Goal: Task Accomplishment & Management: Complete application form

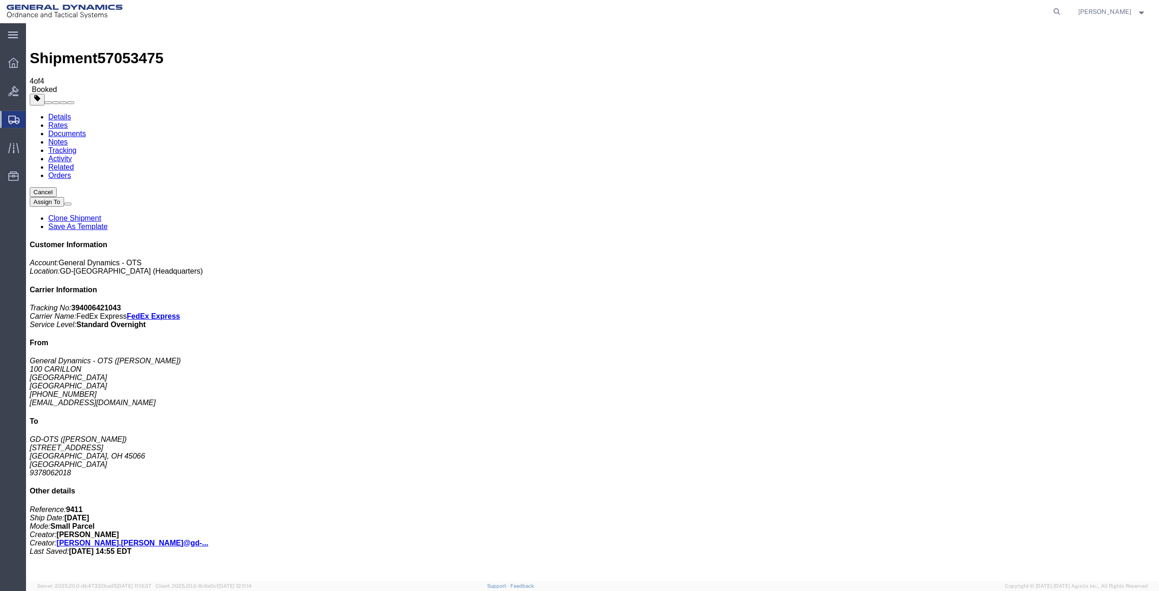
click at [0, 0] on span "Create Shipment" at bounding box center [0, 0] width 0 height 0
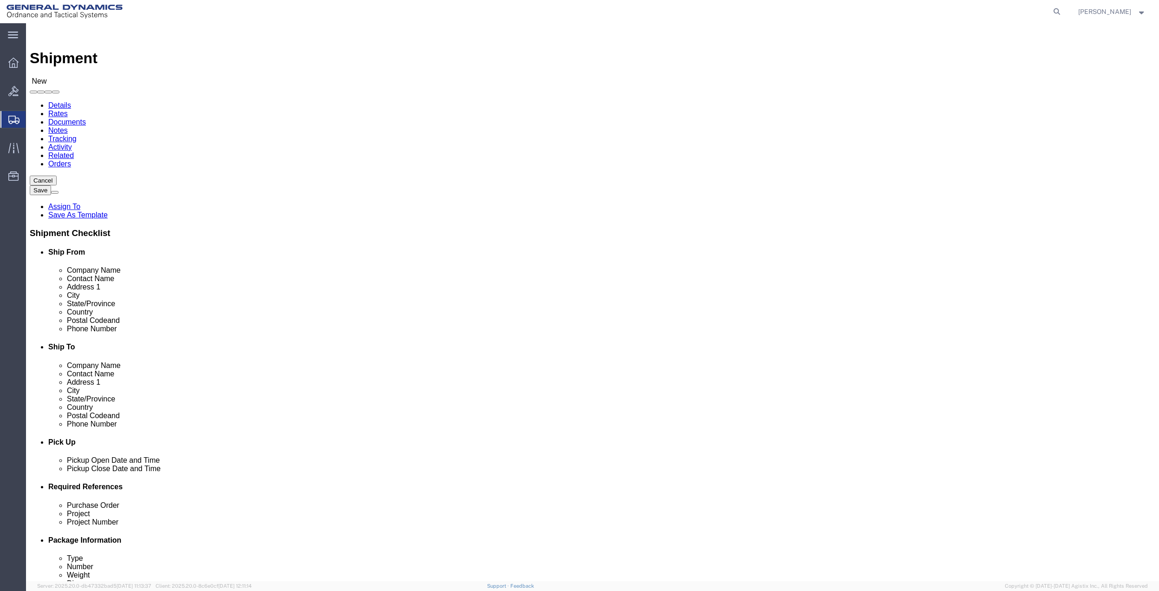
click input "text"
type input "[PERSON_NAME]"
click p "- General Dynamics - OTS - ([PERSON_NAME]) 100 CARILLON, [GEOGRAPHIC_DATA], [GE…"
select select "FL"
type input "[PERSON_NAME]"
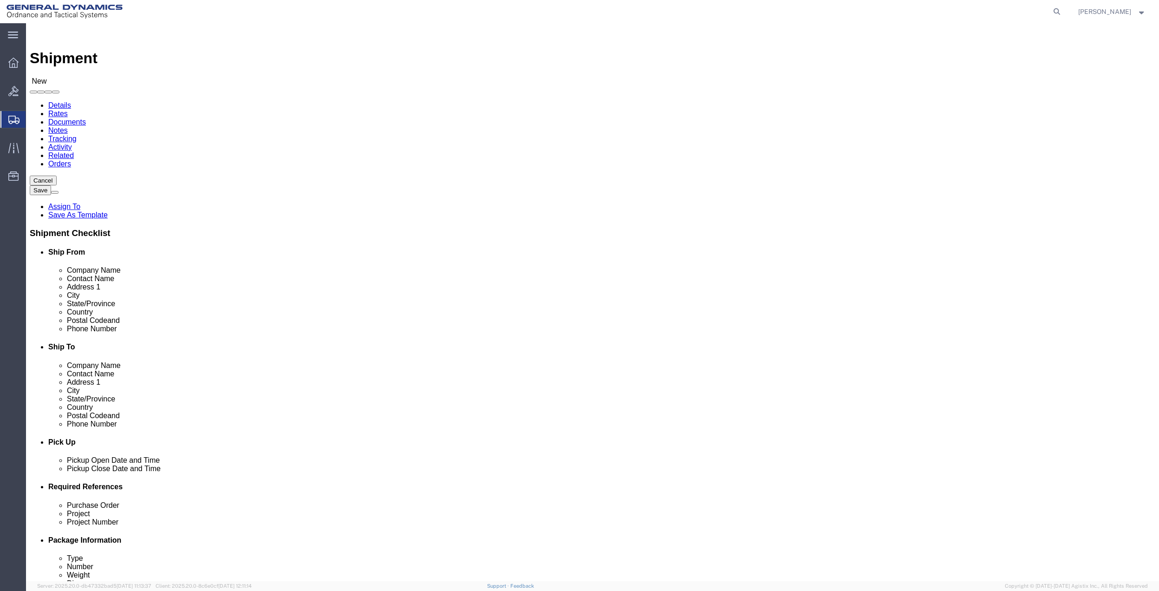
click input "text"
type input "100 CARILLON PKWY"
click input "text"
type input "[PERSON_NAME]"
click p "- GD-OTS - ([PERSON_NAME]) [STREET_ADDRESS]"
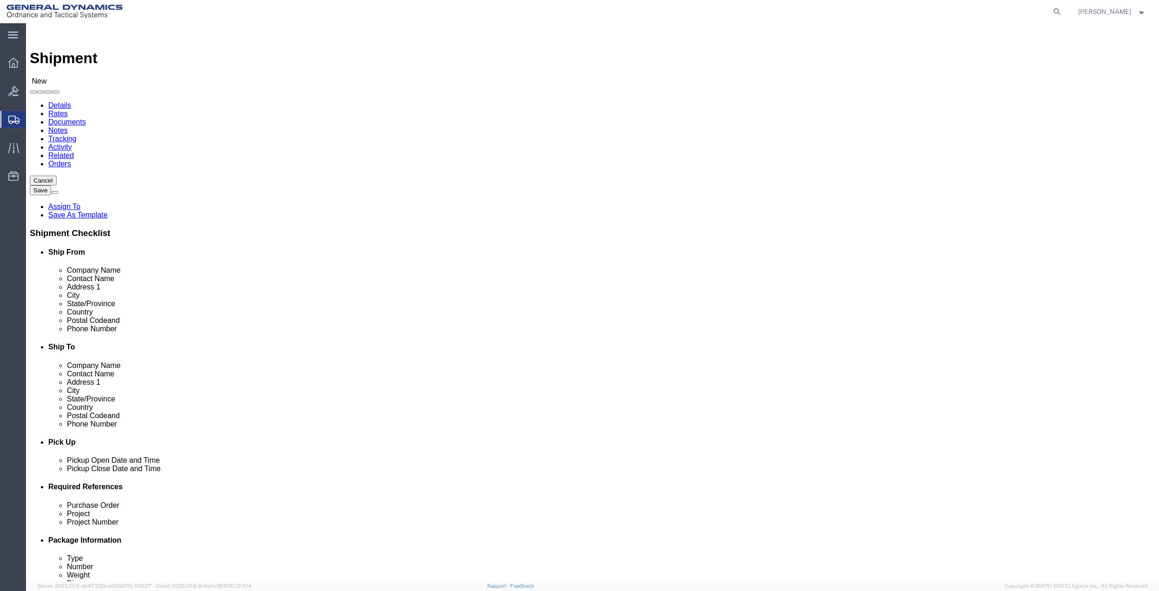
select select "OH"
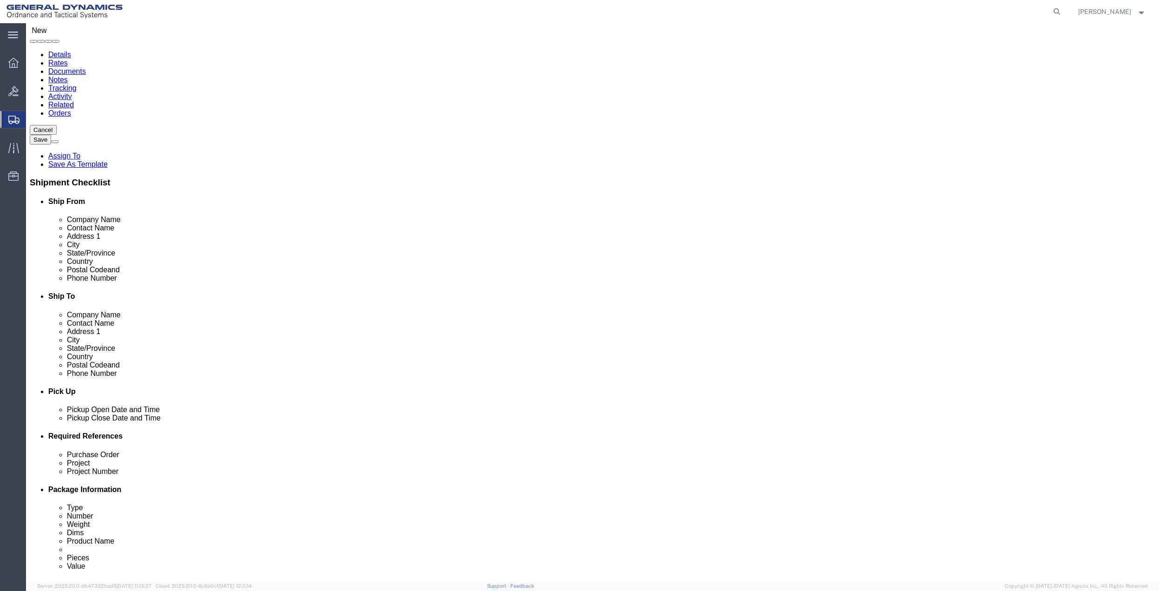
scroll to position [242, 0]
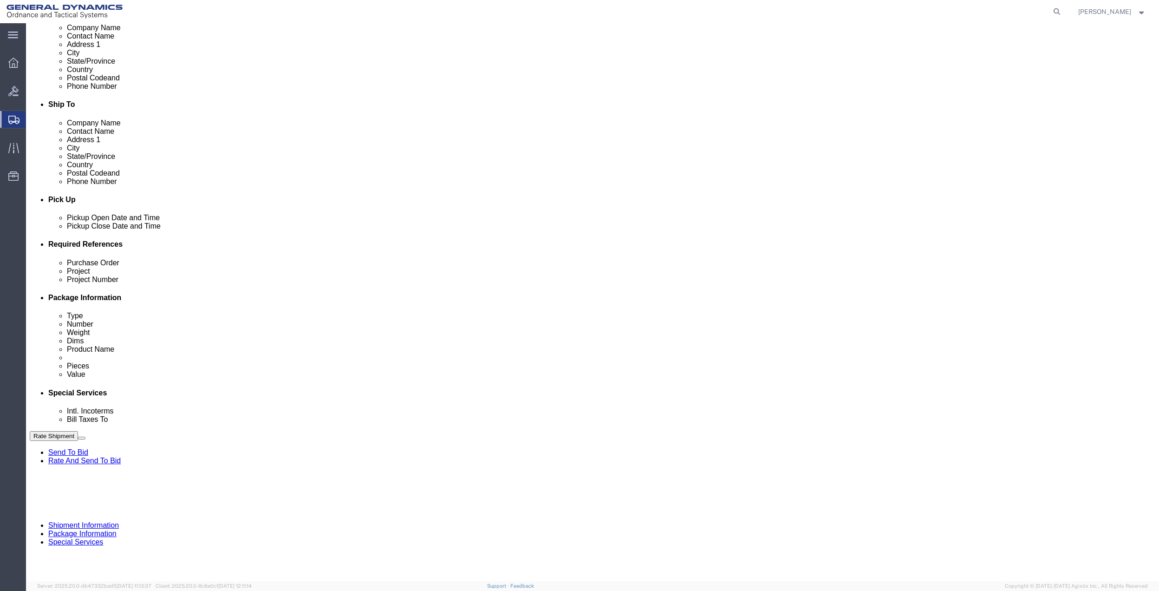
type input "[PERSON_NAME]"
drag, startPoint x: 908, startPoint y: 299, endPoint x: 856, endPoint y: 325, distance: 57.5
click button "Add reference"
click input "text"
type input "9411"
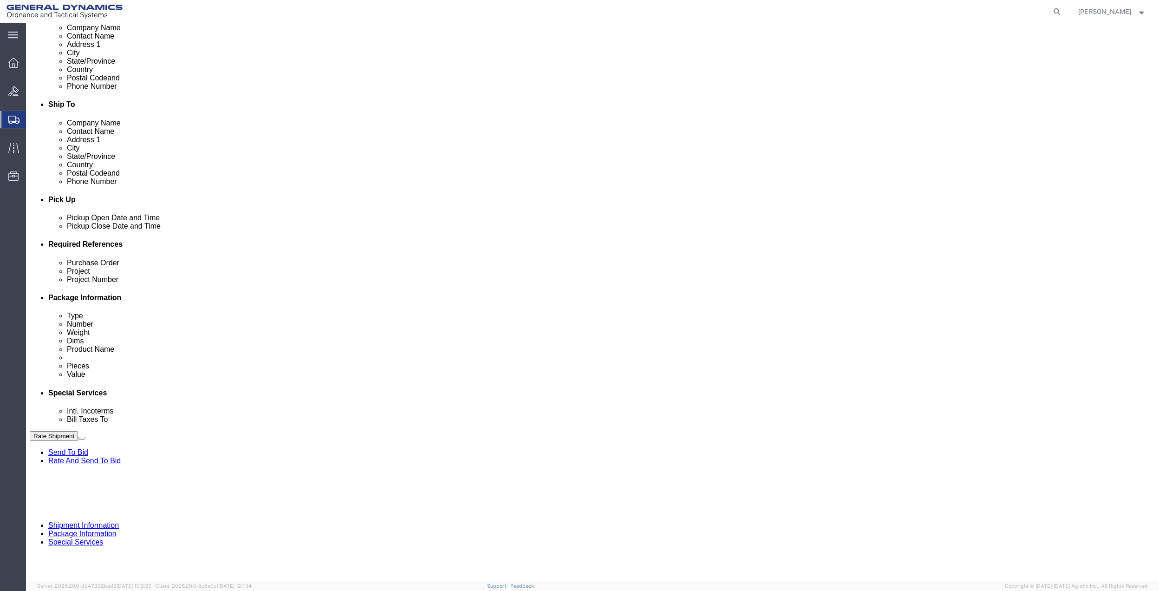
click input "text"
paste input "9411"
type input "9411"
click input "text"
paste input "9411"
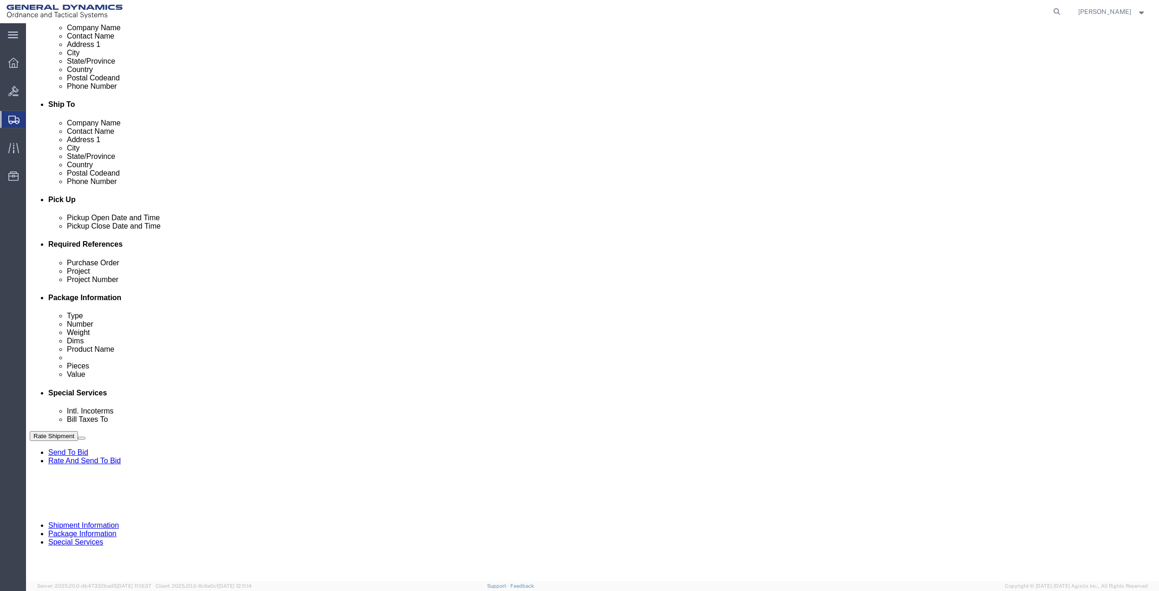
type input "9411"
drag, startPoint x: 212, startPoint y: 349, endPoint x: 203, endPoint y: 351, distance: 9.4
click input "text"
paste input "9411"
type input "9411"
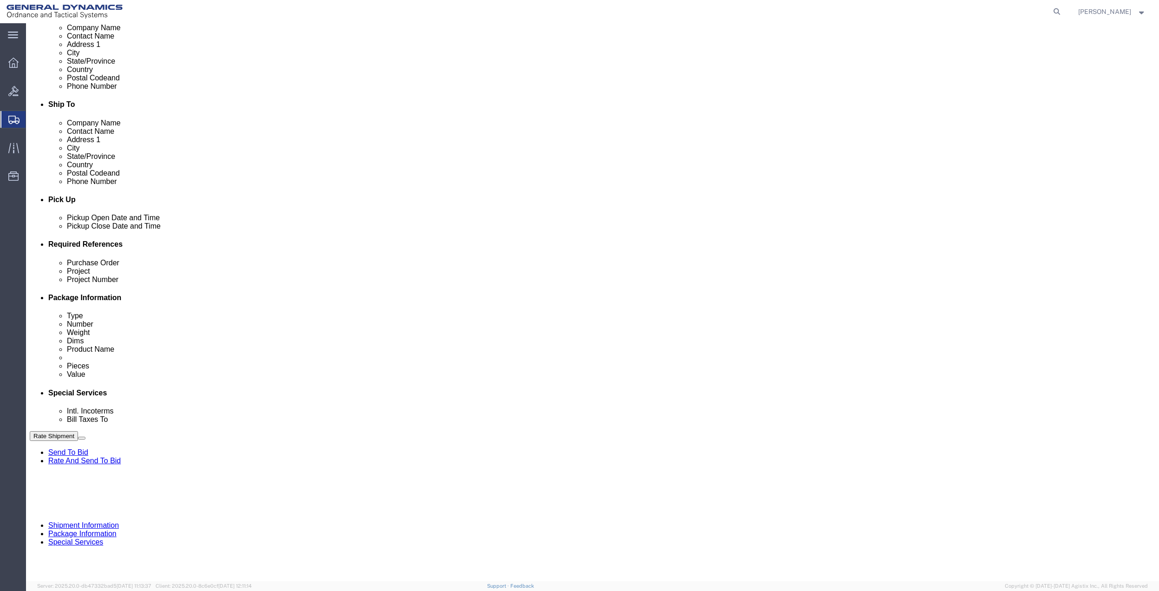
click select "Select Account Type Activity ID Airline Appointment Number ASN Batch Request # …"
select select "DEPT"
click select "Select Account Type Activity ID Airline Appointment Number ASN Batch Request # …"
click icon
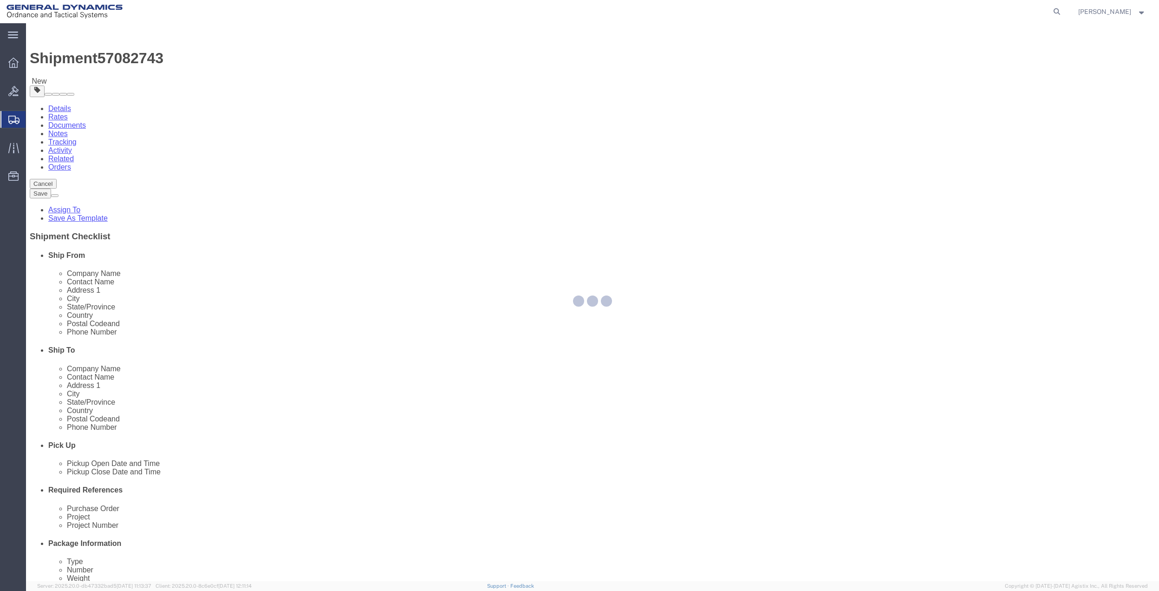
select select "CBOX"
drag, startPoint x: 239, startPoint y: 189, endPoint x: 213, endPoint y: 165, distance: 34.9
click select "Select Bale(s) Basket(s) Bolt(s) Bottle(s) Buckets Bulk Bundle(s) Can(s) Cardbo…"
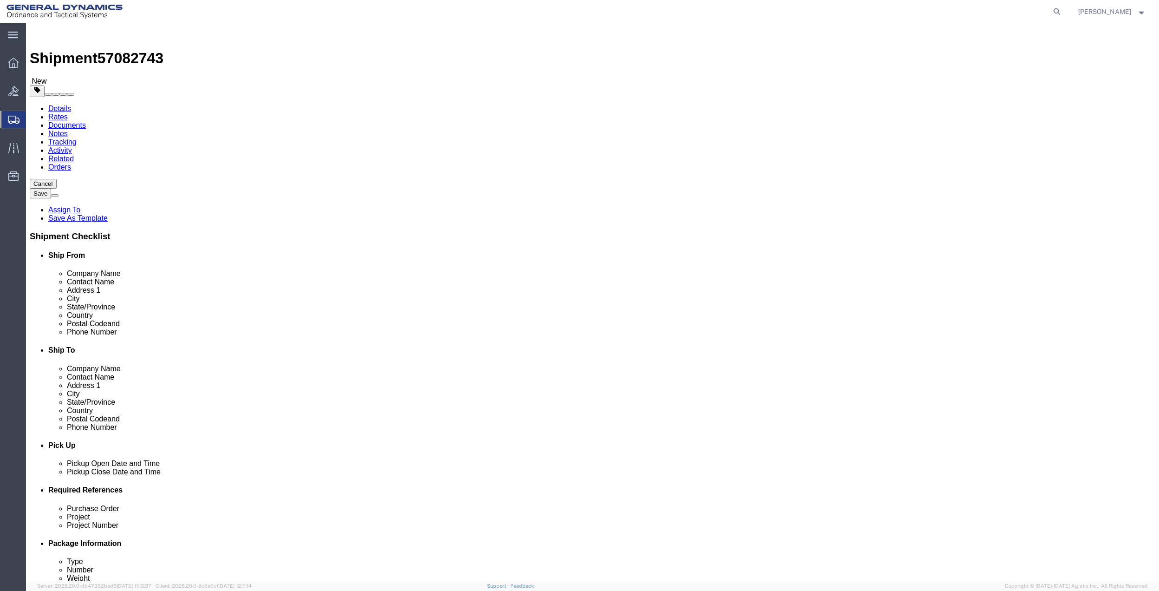
click div "x Package Type Select Bale(s) Basket(s) Bolt(s) Bottle(s) Buckets Bulk Bundle(s…"
click input "text"
type input "11"
type input "3"
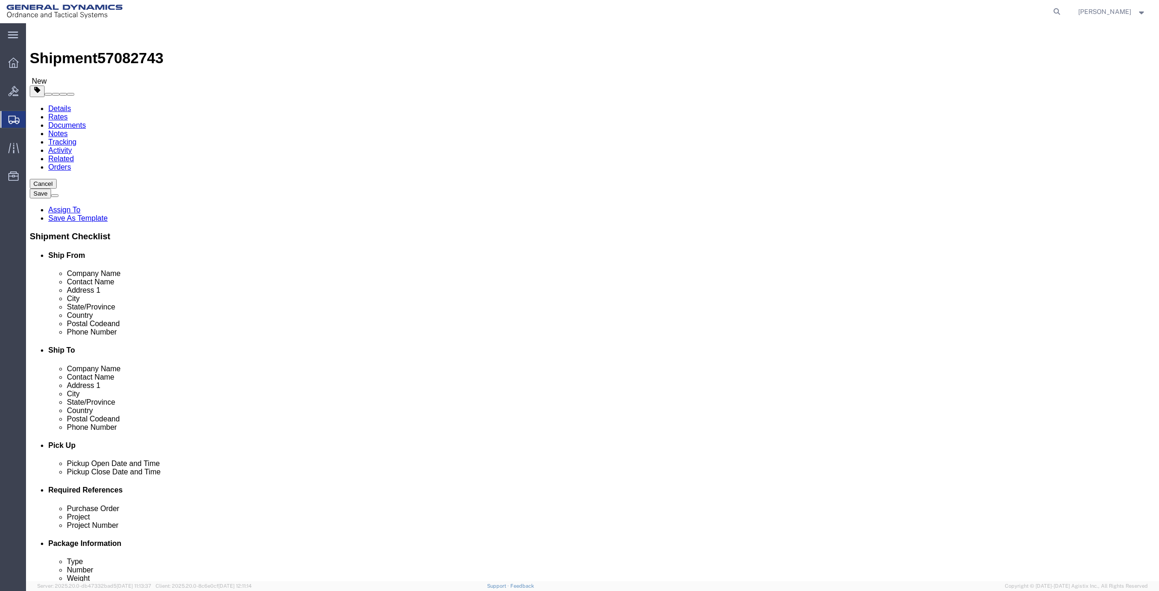
type input "5.5"
click link "Add Content"
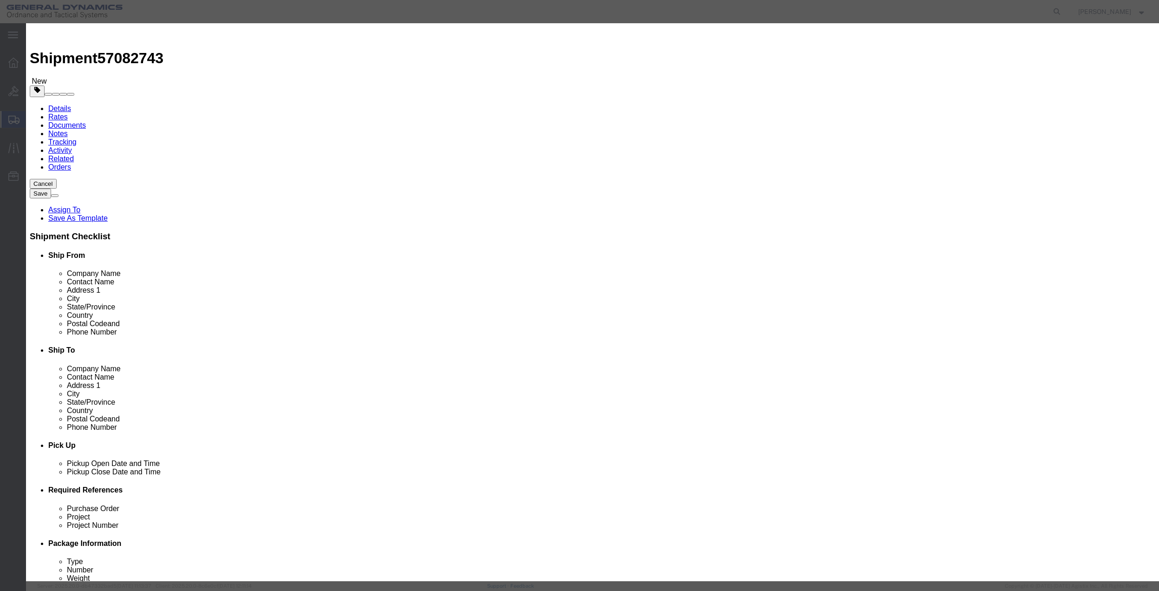
click input "text"
type input "misc"
type input "100"
click input "0"
type input "01"
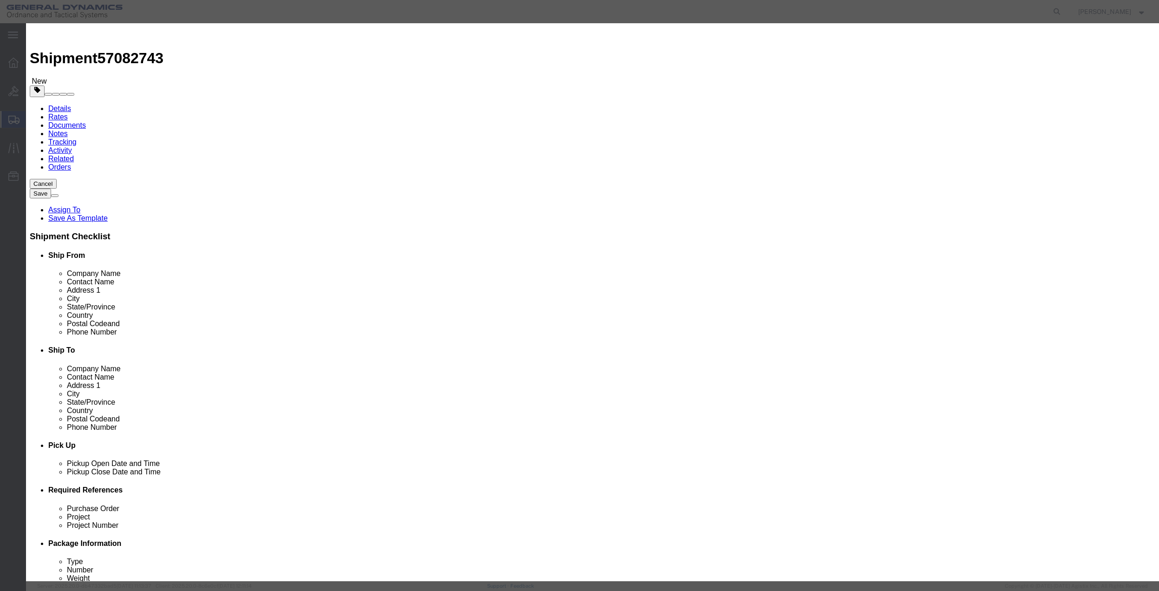
click select "Select 50 55 60 65 70 85 92.5 100 125 175 250 300 400"
select select "70"
click select "Select 50 55 60 65 70 85 92.5 100 125 175 250 300 400"
click button "Save & Close"
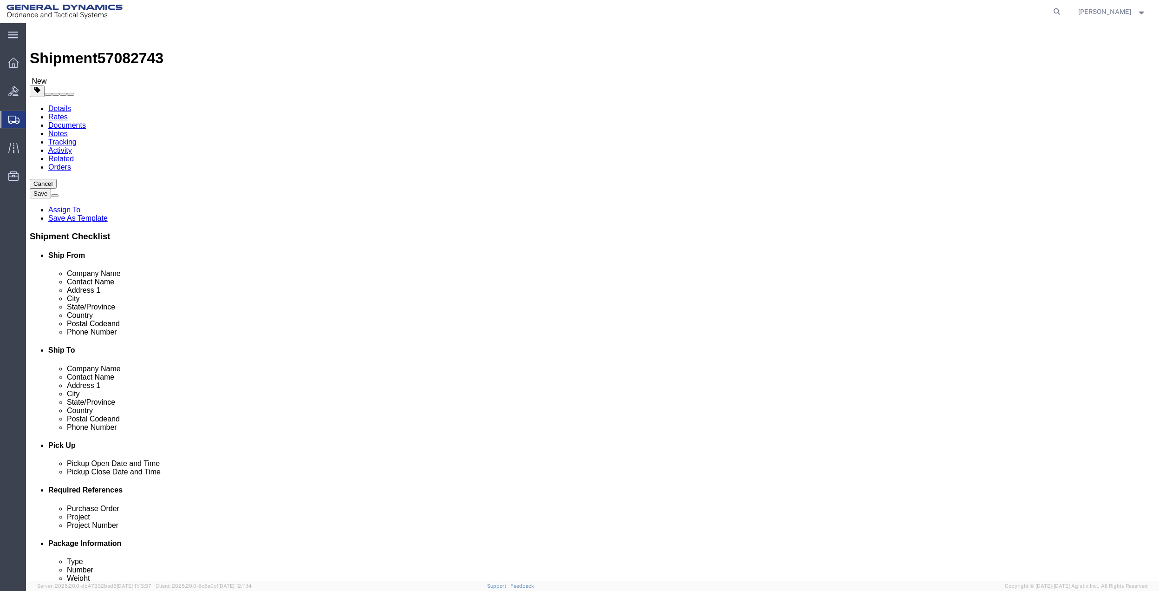
click link "Special Services"
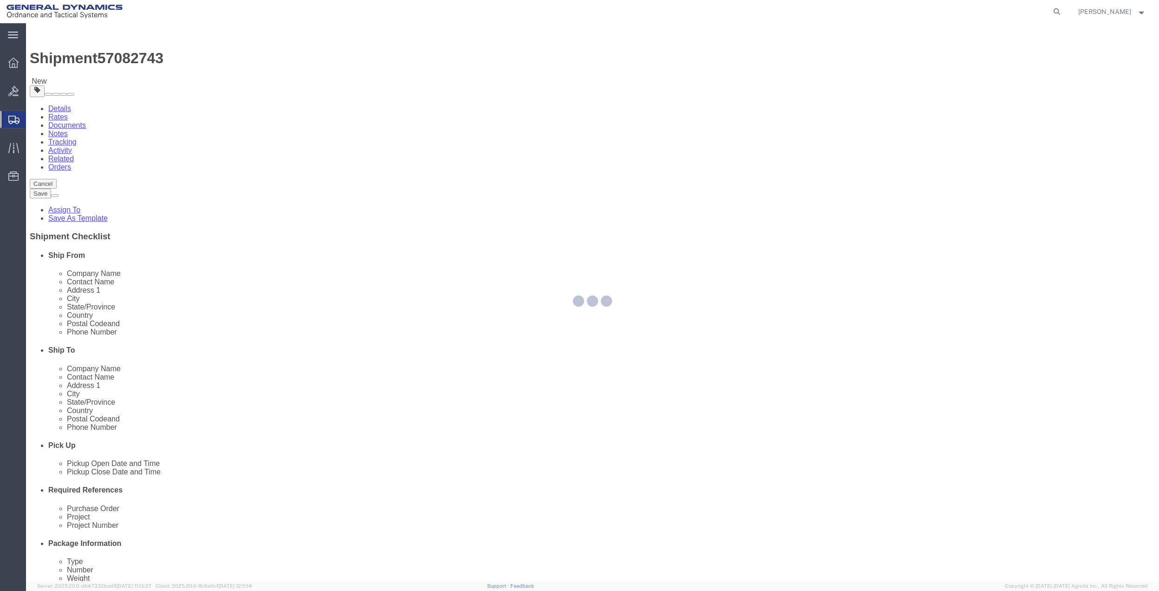
select select
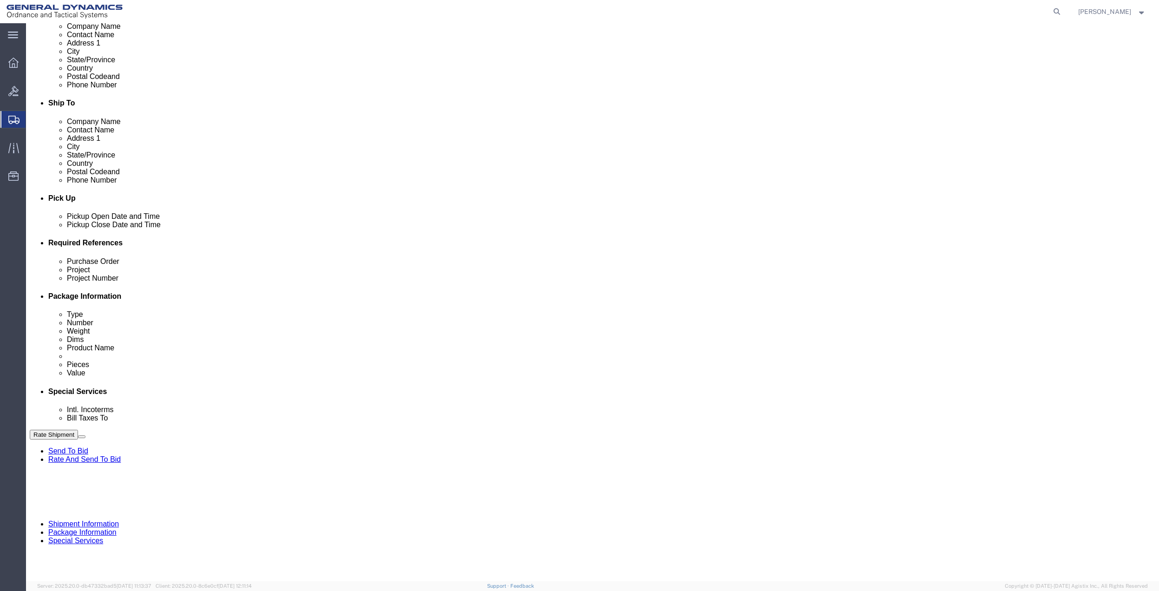
scroll to position [248, 0]
click select "Select Buyer Cost Center Department Operations Number Order Number Sales Person"
select select "DEPARTMENT"
click select "Select Buyer Cost Center Department Operations Number Order Number Sales Person"
click select "Select [GEOGRAPHIC_DATA] [GEOGRAPHIC_DATA] [GEOGRAPHIC_DATA] [GEOGRAPHIC_DATA] …"
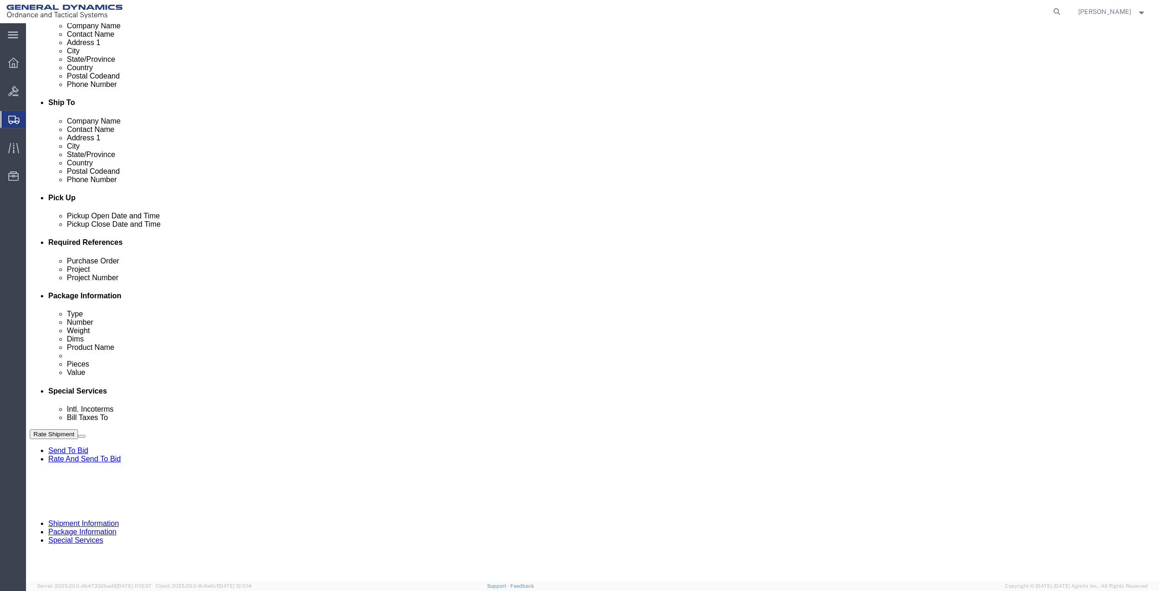
select select "1763983"
click select "Select [GEOGRAPHIC_DATA] [GEOGRAPHIC_DATA] [GEOGRAPHIC_DATA] [GEOGRAPHIC_DATA] …"
click select "Select 10AFM 10GAG 10GAH 10GFL 10GFO 10GIE 10GIS 30MABS St [PERSON_NAME] Program"
select select "214681"
click select "Select 10AFM 10GAG 10GAH 10GFL 10GFO 10GIE 10GIS 30MABS St [PERSON_NAME] Program"
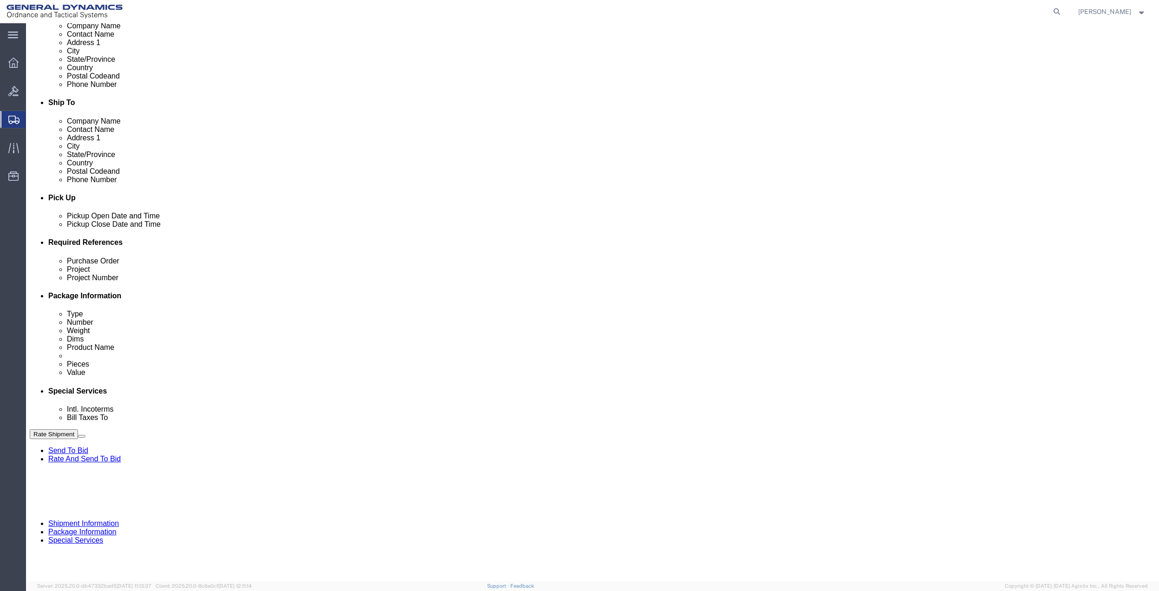
click input "General Dynamics OTS % Data2Logistics"
click p "- GEDOTS %DATA 2 LOGISTICS - (GEDOTS %DATA 2 LOGISTICS) [GEOGRAPHIC_DATA][PERSO…"
type input "GEDOTS %DATA 2 LOGISTICS"
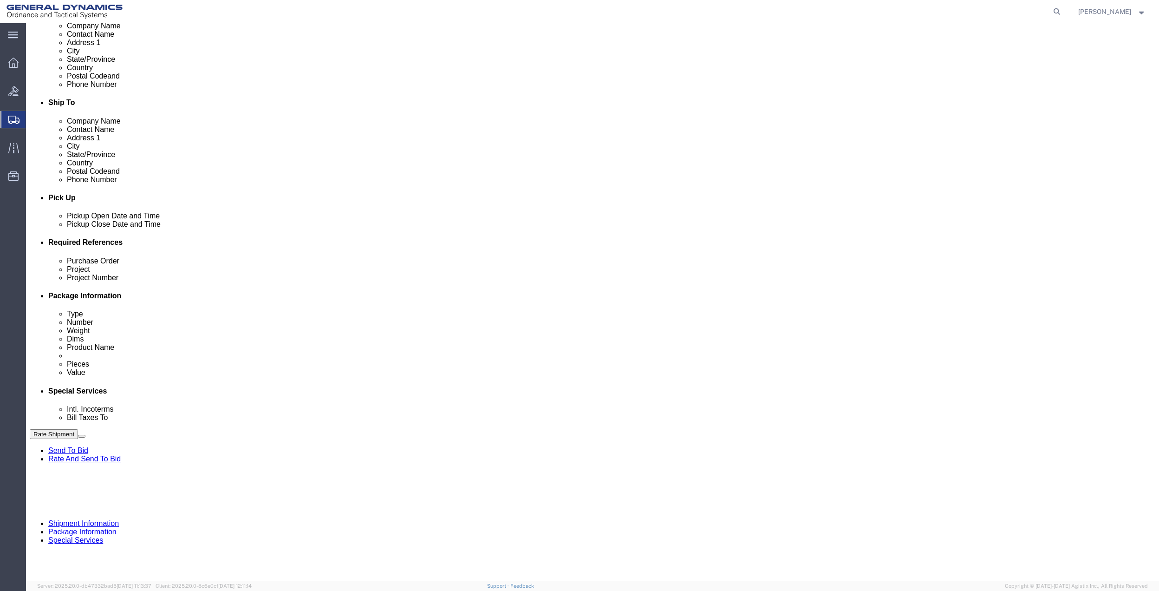
type input "PO BOX 61050"
type input "GEDOTS %DATA 2 LOGISTICS"
type input "FORT [PERSON_NAME]"
type input "33906"
select select "FL"
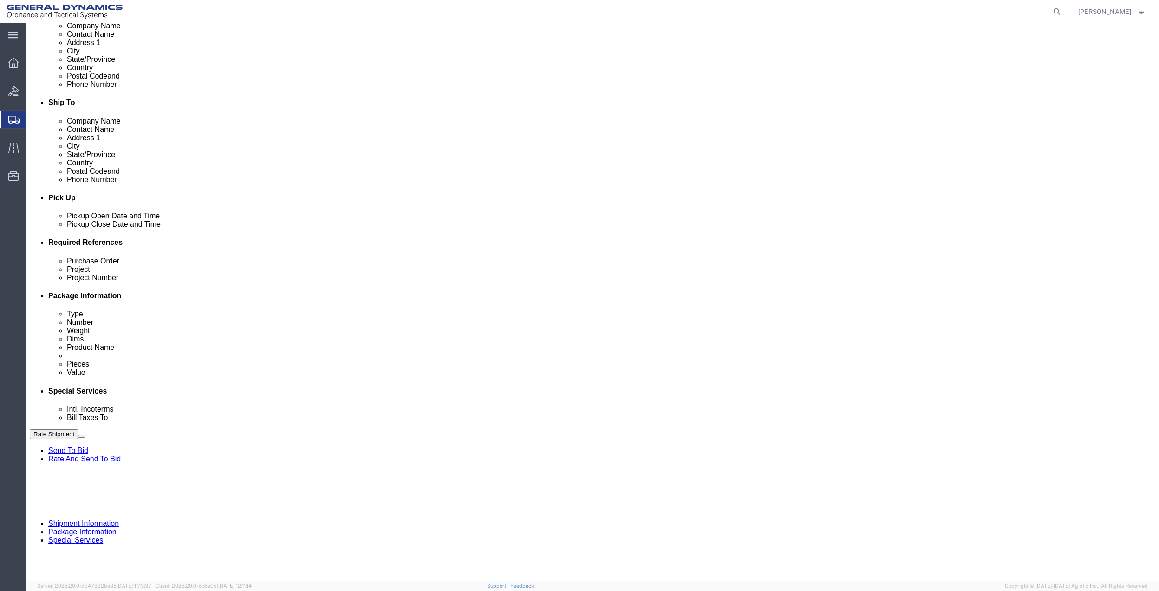
type input "GEDOTS %DATA 2 LOGISTICS"
click button "Rate Shipment"
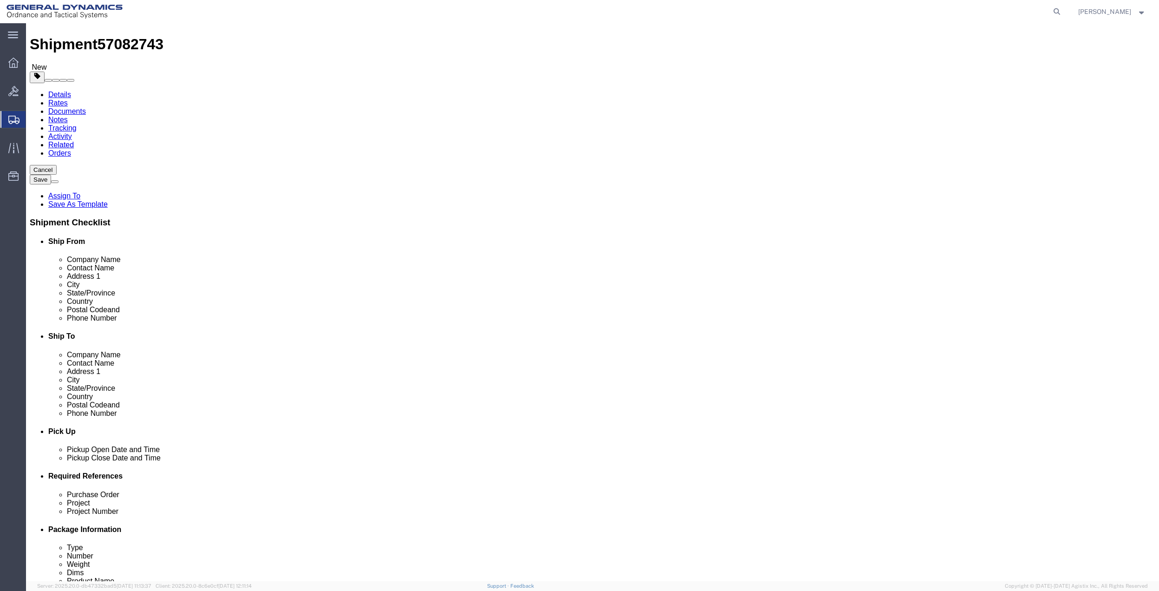
scroll to position [0, 0]
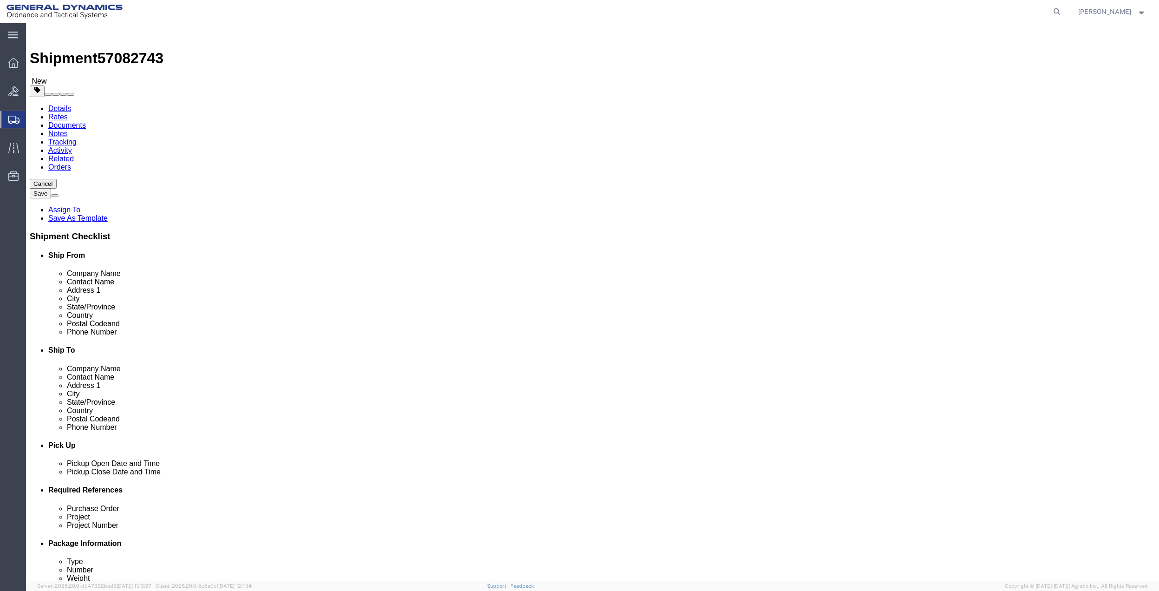
click link "Shipment Information"
click input "Ship To Location / : Please enter valid email addresses."
type input "7275788271"
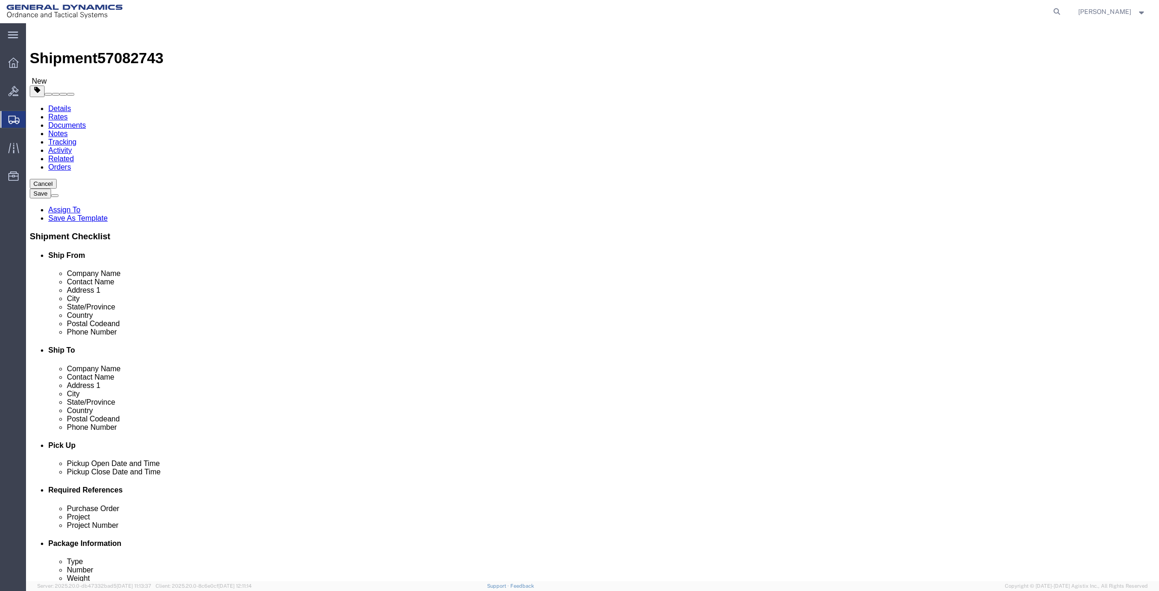
click button "Rate Shipment"
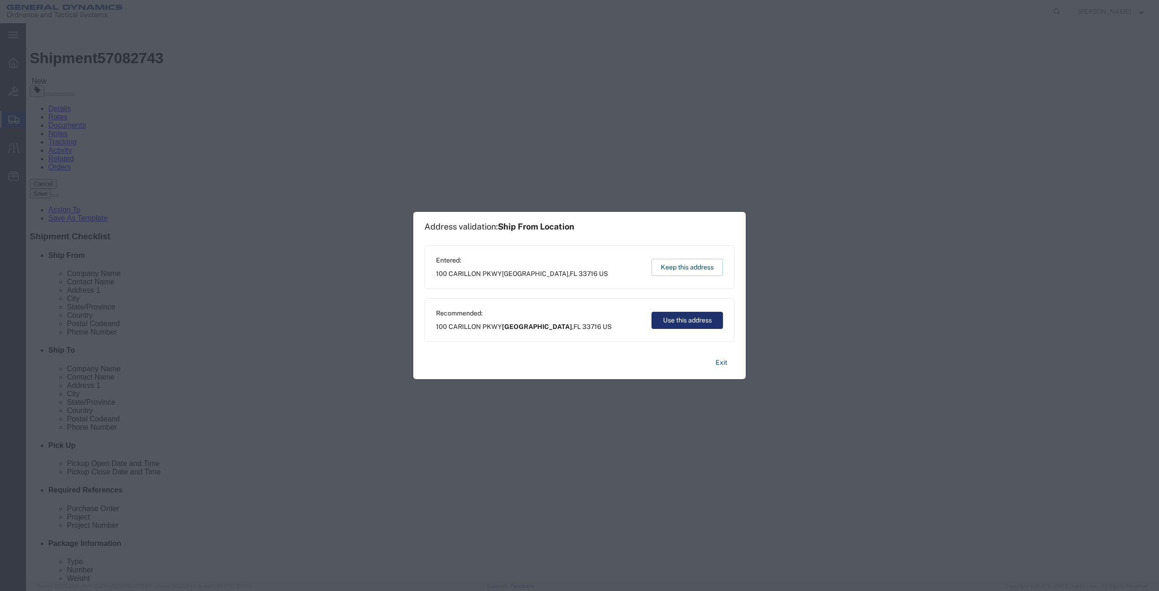
click at [700, 320] on button "Use this address" at bounding box center [688, 320] width 72 height 17
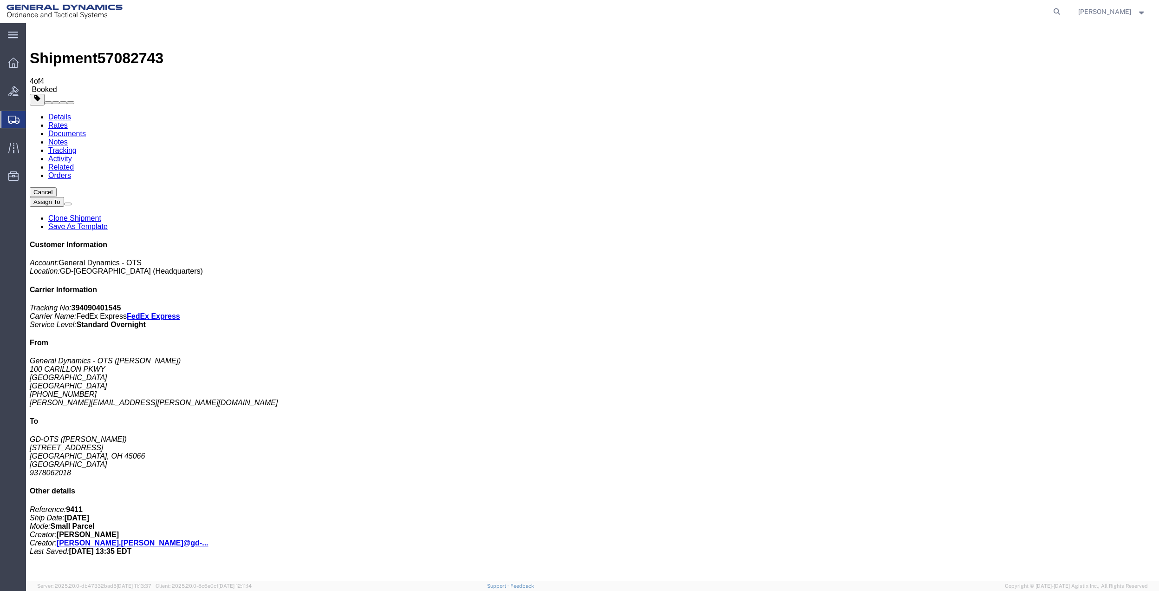
click at [0, 0] on span "Create Shipment" at bounding box center [0, 0] width 0 height 0
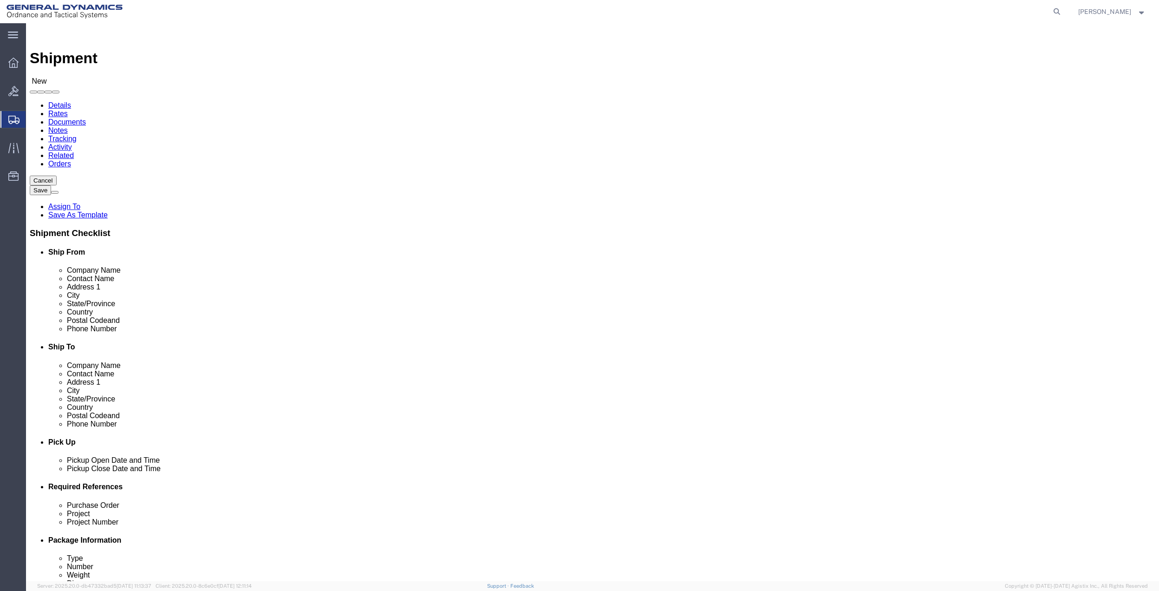
click link "Package Information"
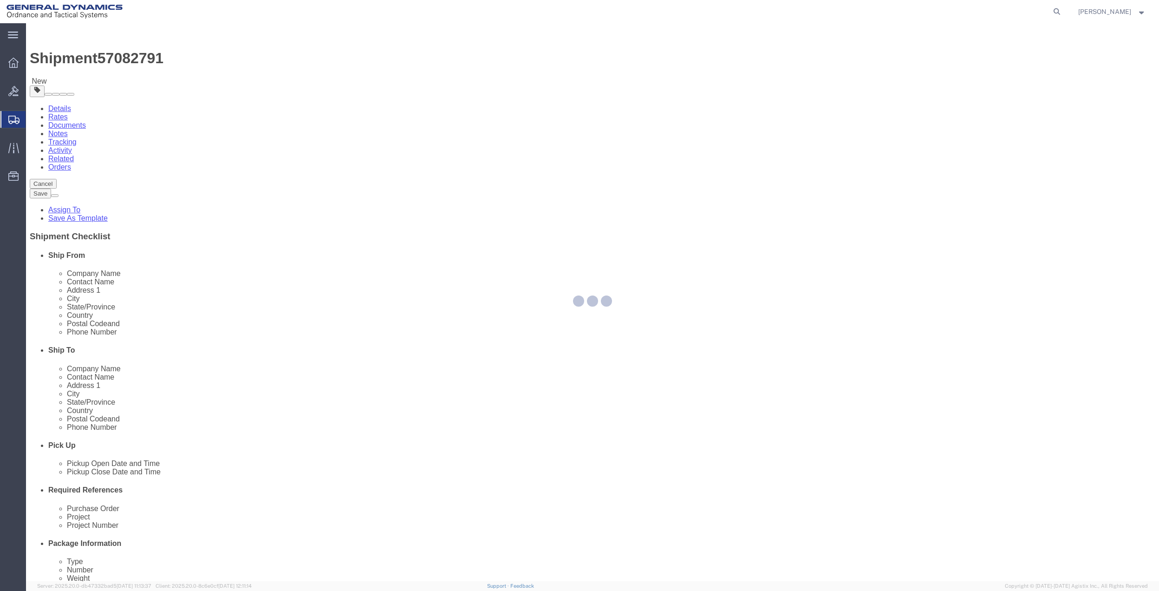
select select "CBOX"
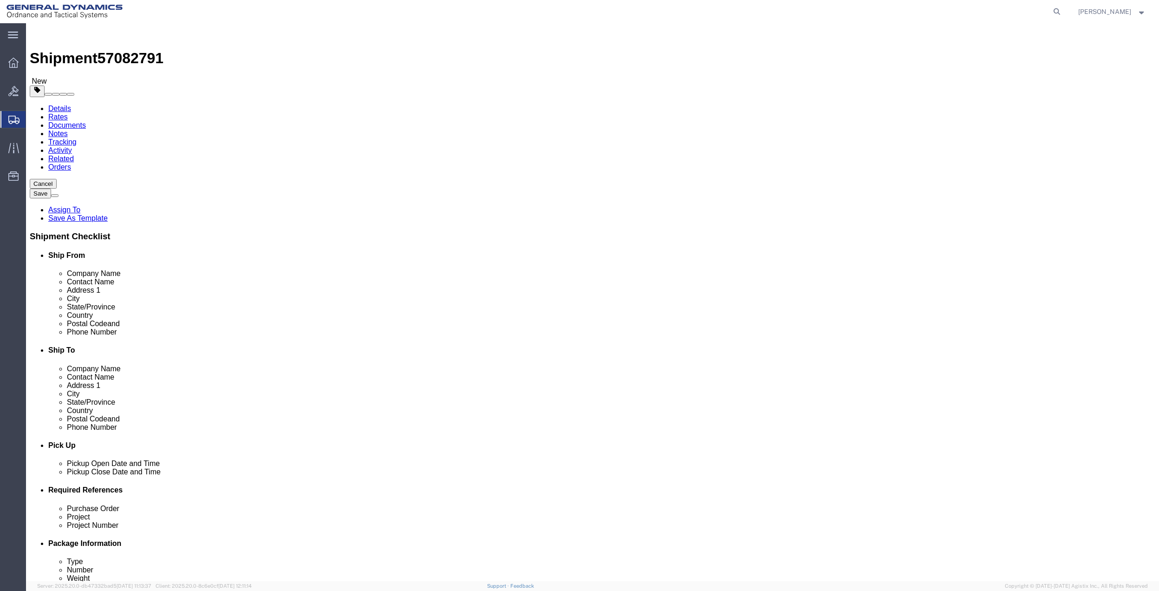
click input "text"
type input "14"
type input "10"
type input "6"
type input "5"
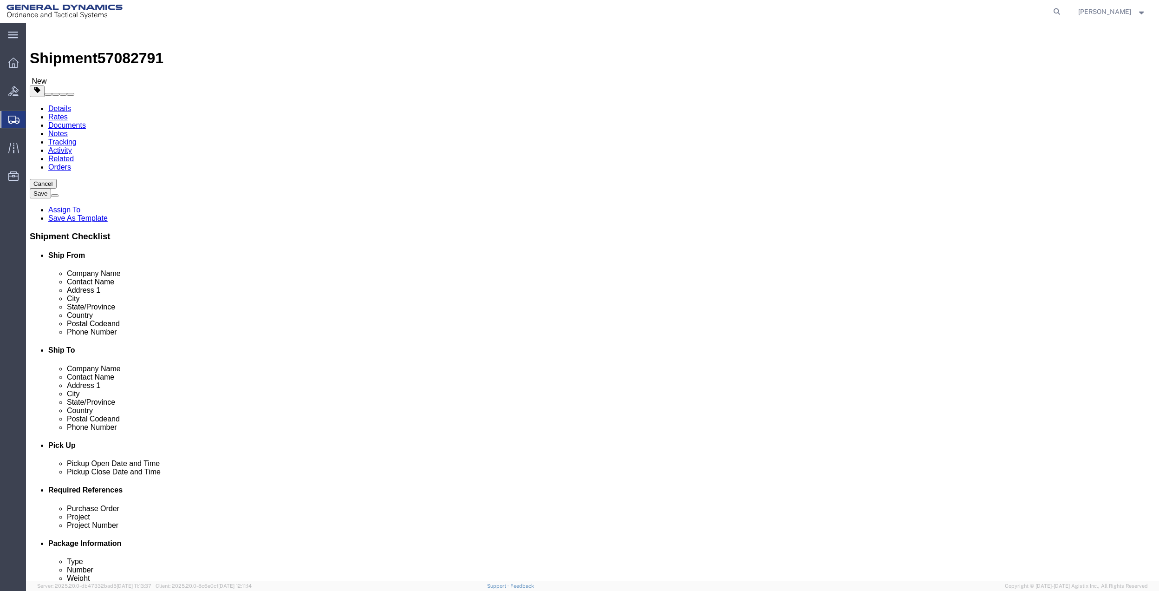
click link "Add Content"
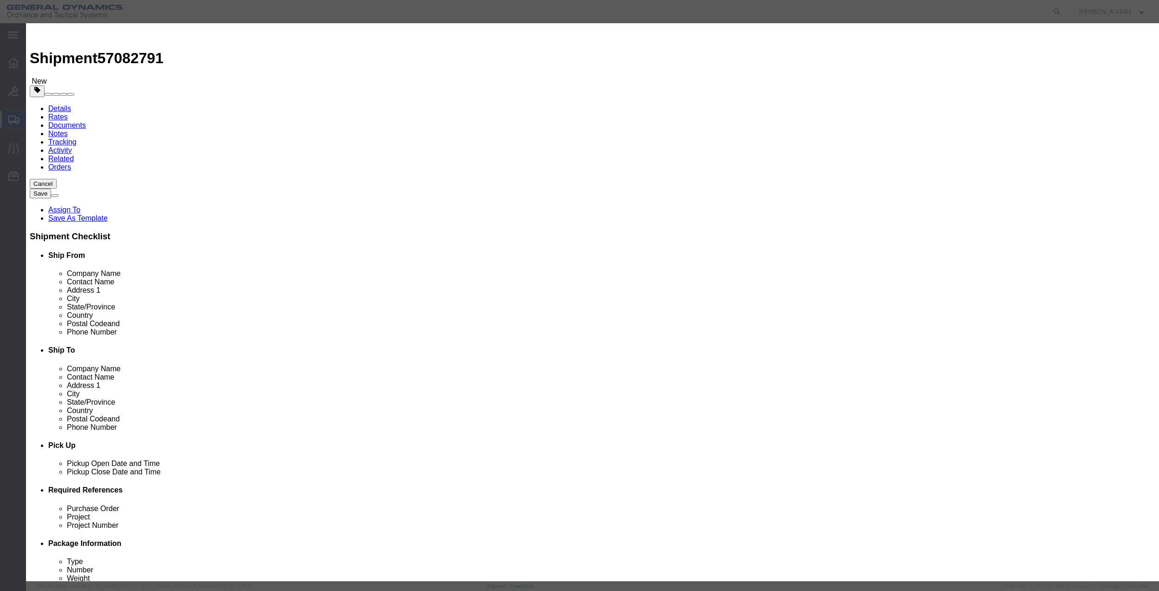
click input "text"
type input "misc"
type input "100"
click input "0"
type input "01"
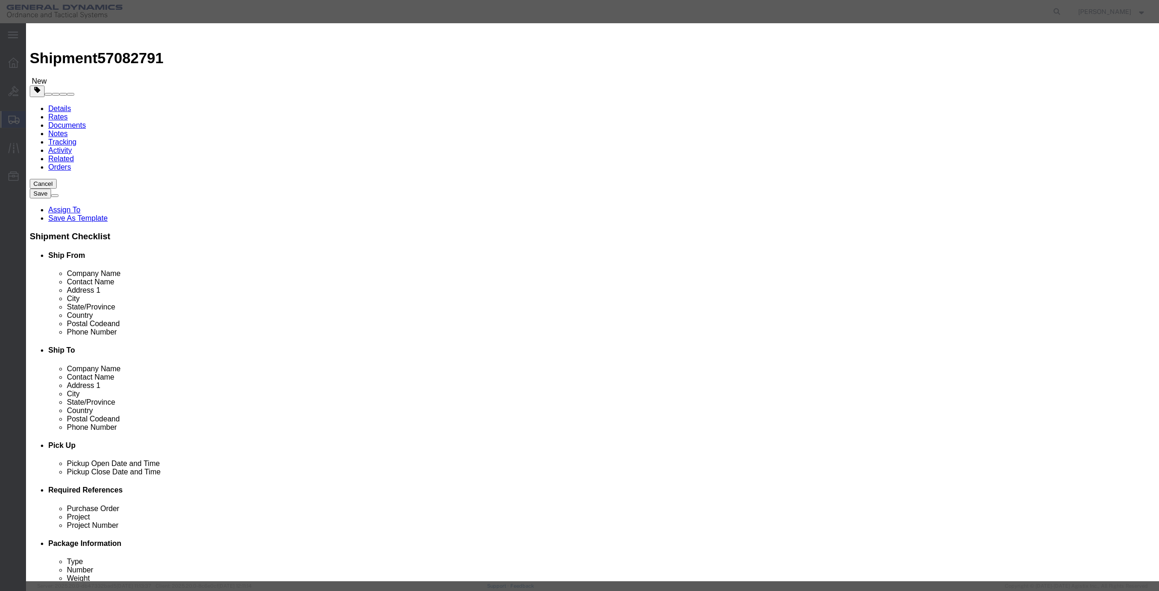
click select "Select 50 55 60 65 70 85 92.5 100 125 175 250 300 400"
select select "70"
click select "Select 50 55 60 65 70 85 92.5 100 125 175 250 300 400"
click button "Save & Close"
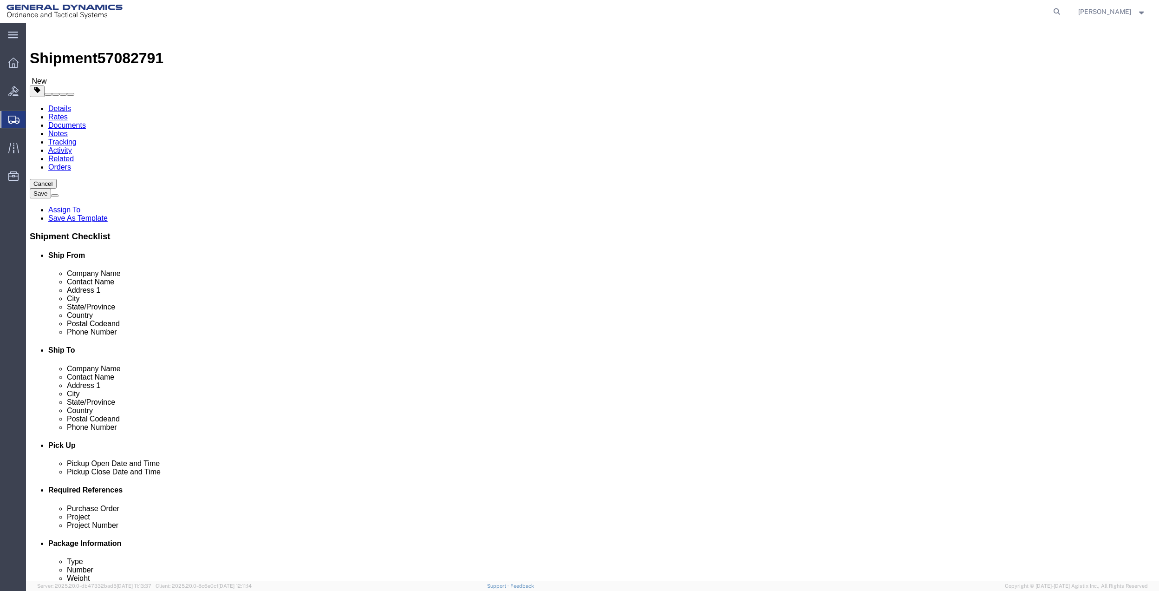
click link "Shipment Information"
click input "text"
type input "[PERSON_NAME]"
click p "- General Dynamics - OTS - ([PERSON_NAME]) [STREET_ADDRESS] [GEOGRAPHIC_DATA], …"
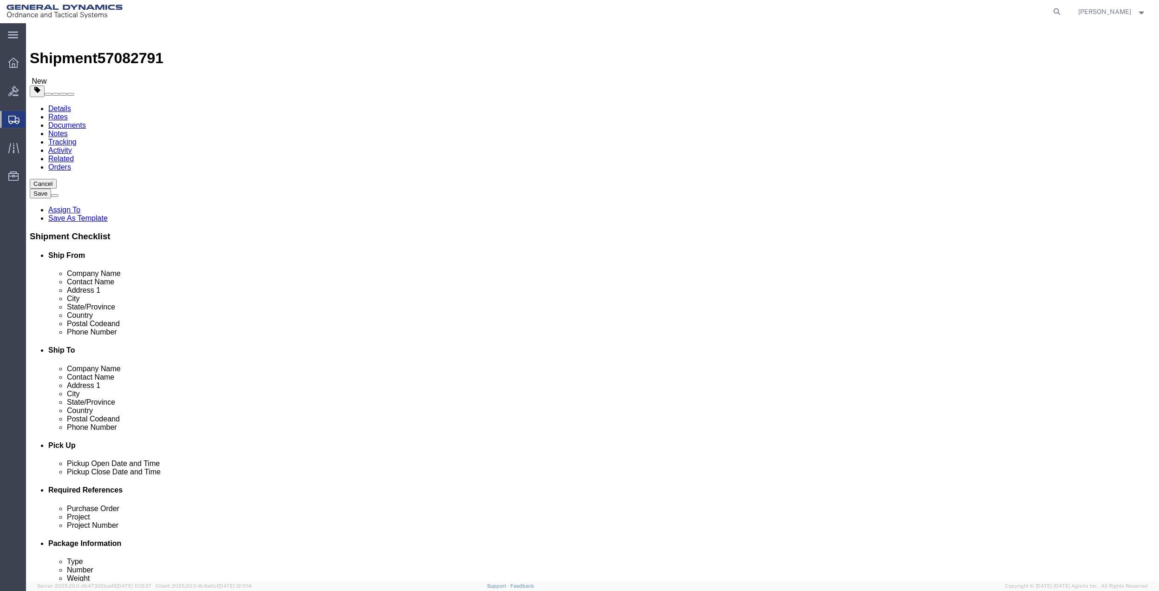
select select "FL"
type input "[PERSON_NAME]"
click input "text"
type input "[PERSON_NAME]"
click div "- GD-OTS - ([PERSON_NAME]) [STREET_ADDRESS]"
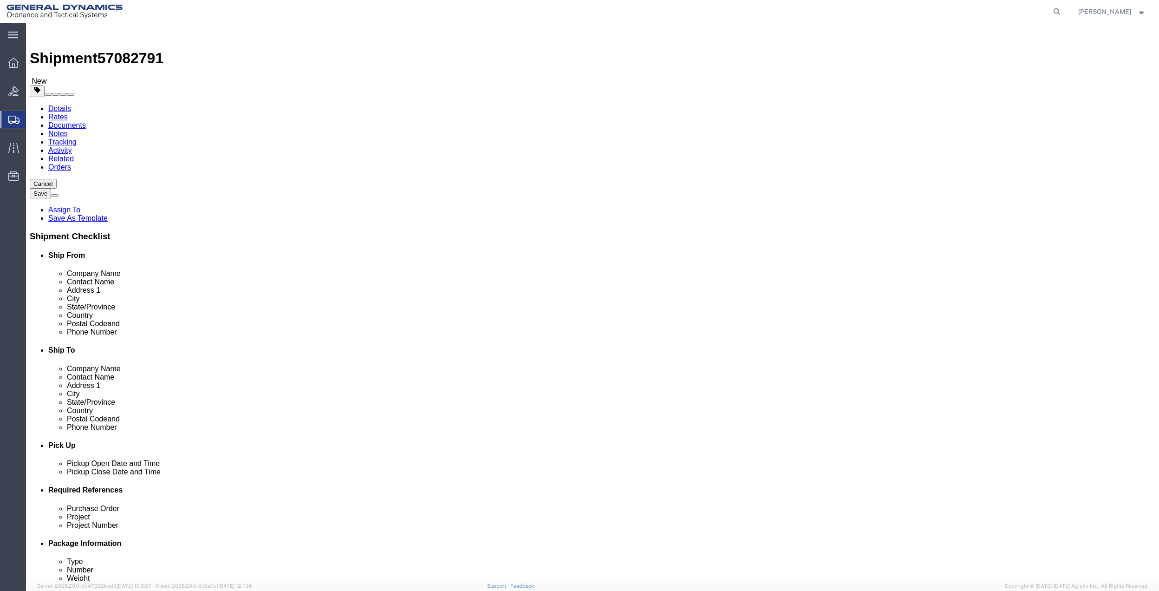
select select "AR"
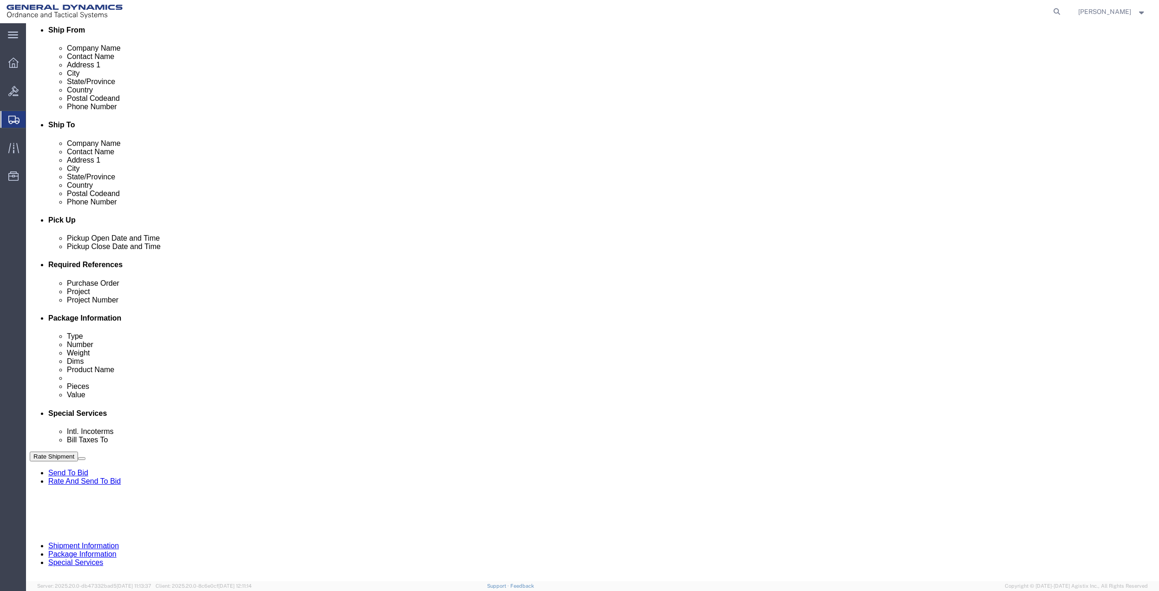
scroll to position [242, 0]
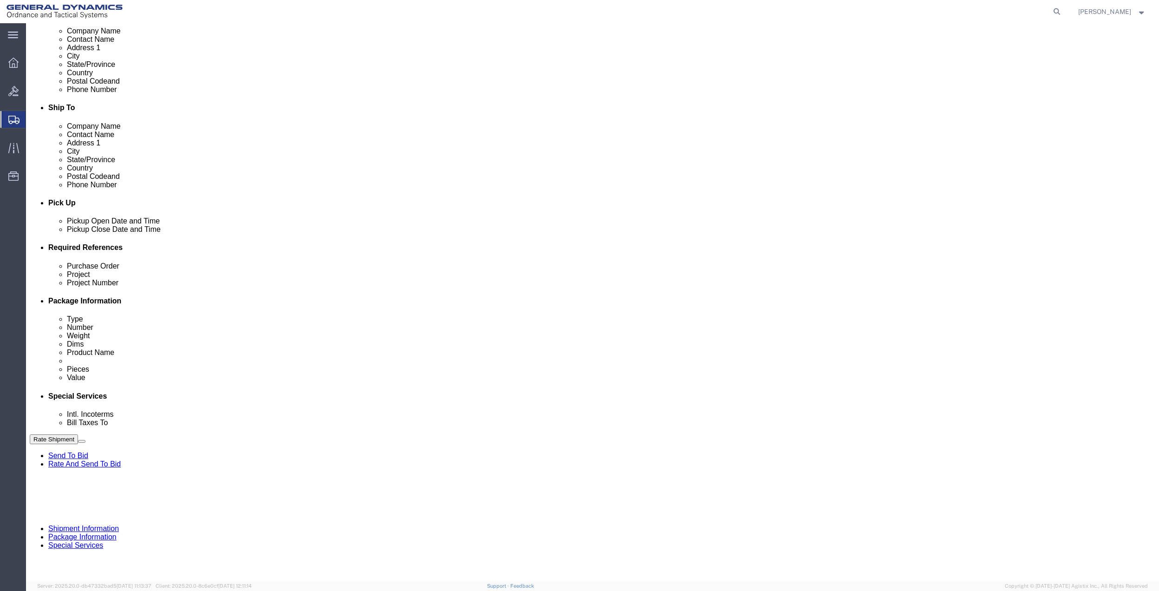
type input "[PERSON_NAME]"
click button "Add reference"
click input "text"
type input "9410"
click input "text"
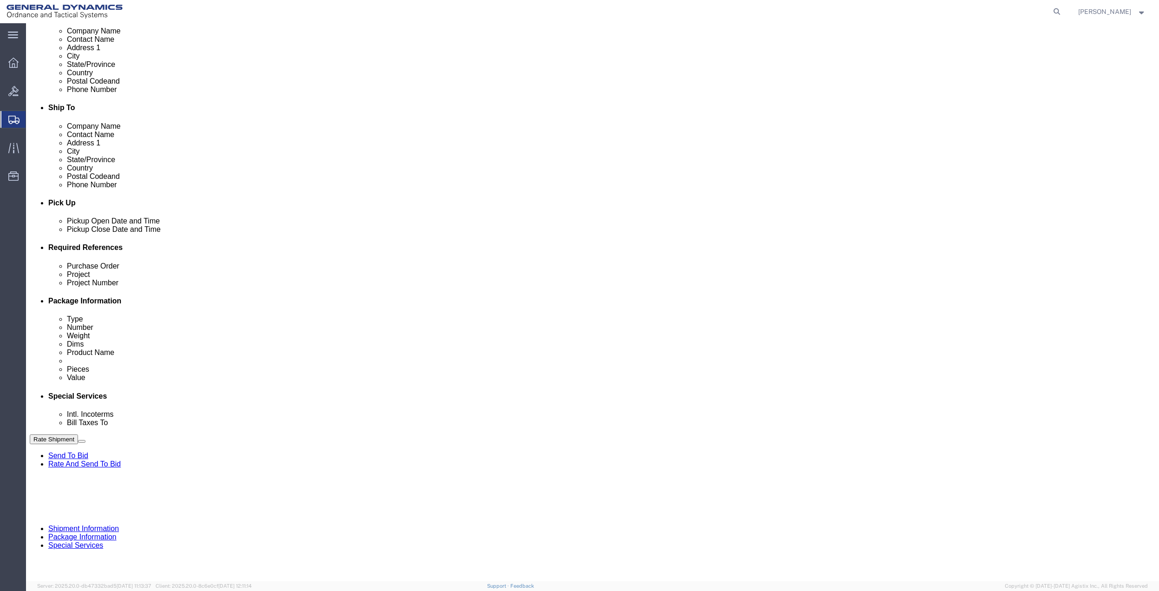
paste input "9410"
type input "9410"
click input "text"
paste input "9410"
type input "9410"
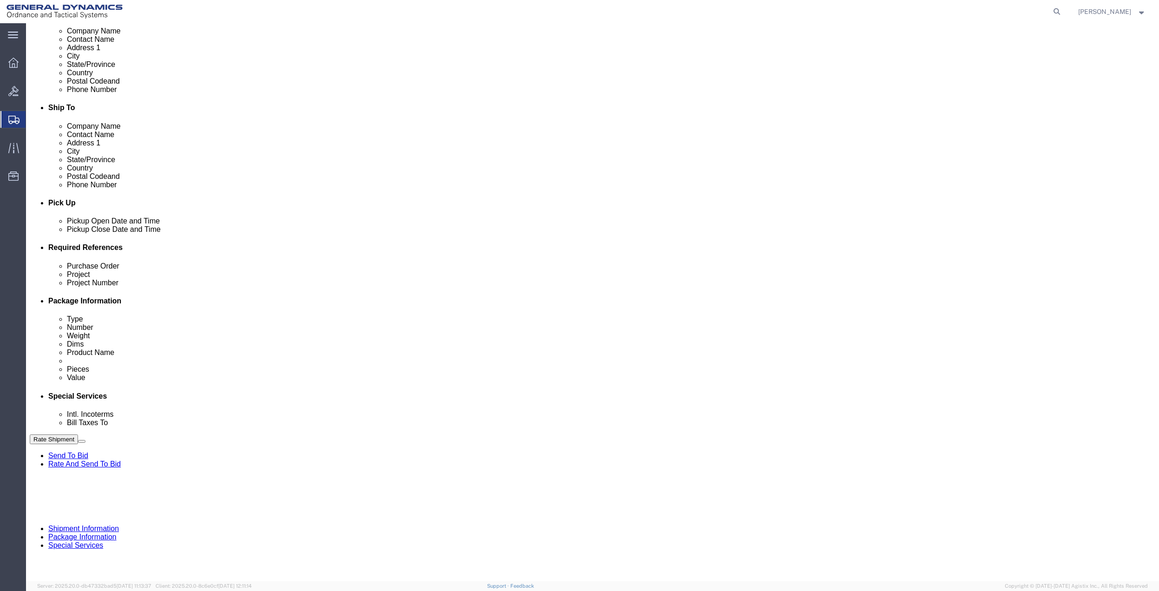
drag, startPoint x: 184, startPoint y: 347, endPoint x: 163, endPoint y: 351, distance: 22.1
click input "text"
paste input "9410"
type input "9410"
click select "Select Account Type Activity ID Airline Appointment Number ASN Batch Request # …"
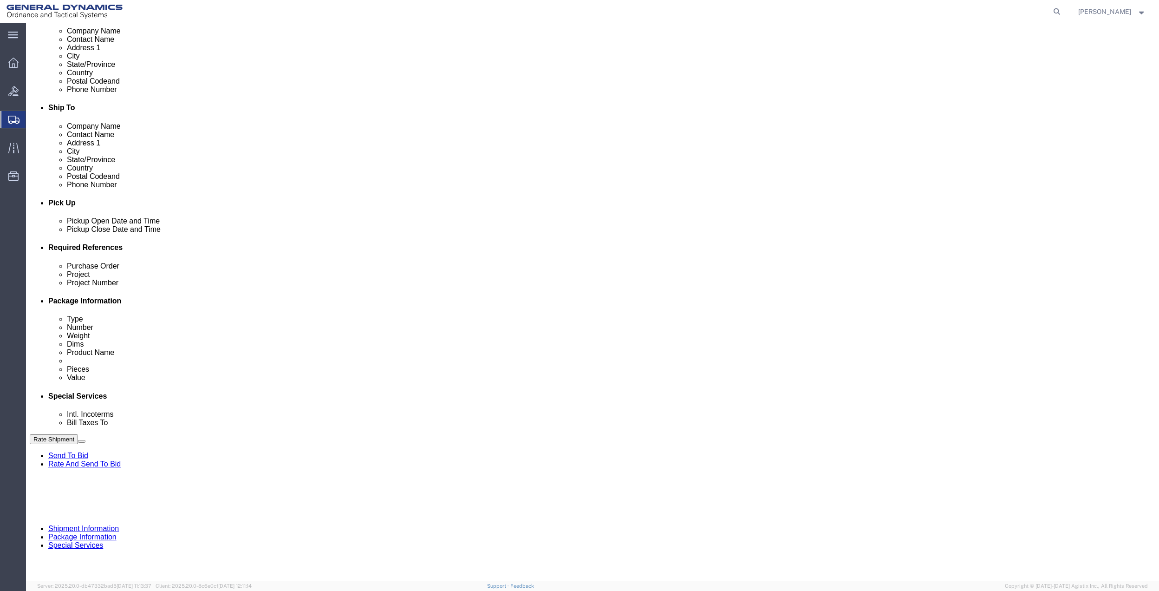
click select "Select Account Type Activity ID Airline Appointment Number ASN Batch Request # …"
select select "DEPT"
click select "Select Account Type Activity ID Airline Appointment Number ASN Batch Request # …"
click link "Notes"
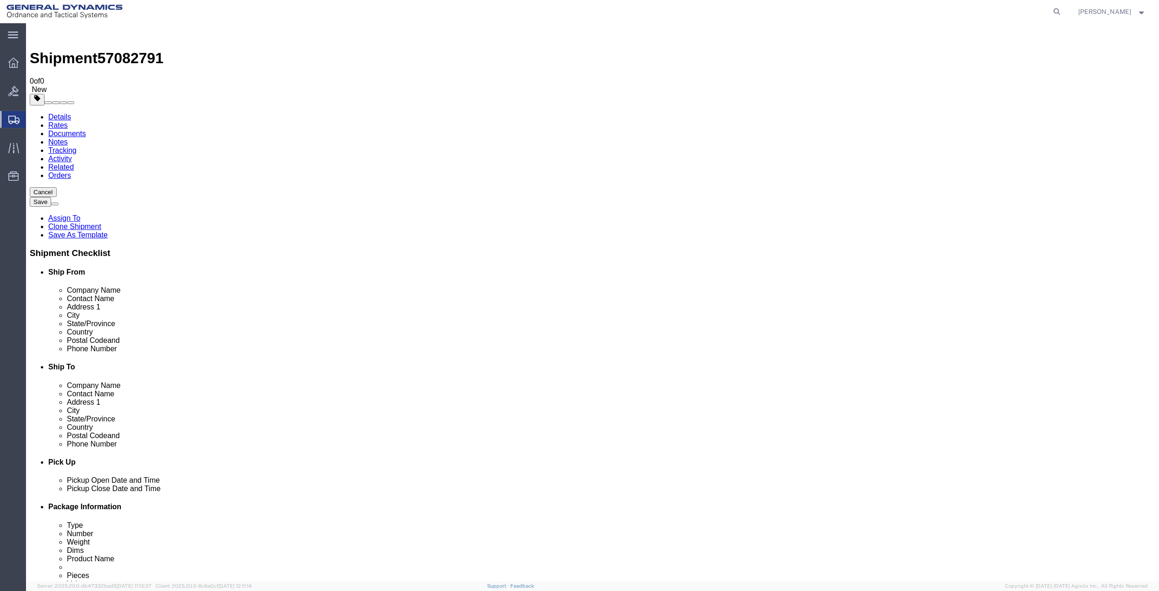
click at [67, 113] on link "Details" at bounding box center [59, 117] width 23 height 8
click link "Special Services"
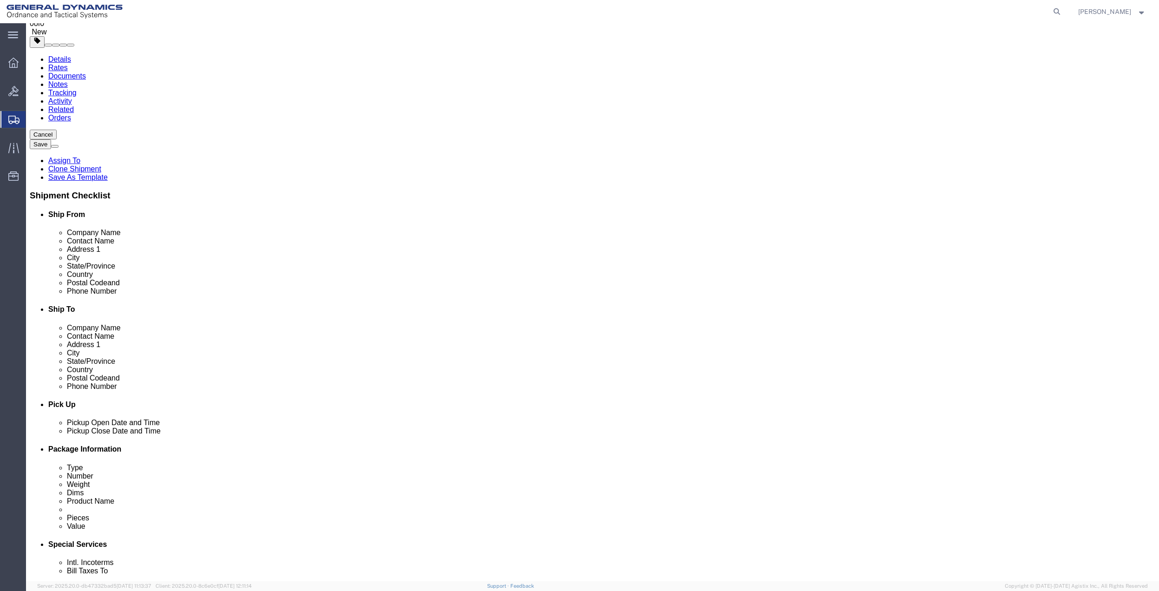
scroll to position [248, 0]
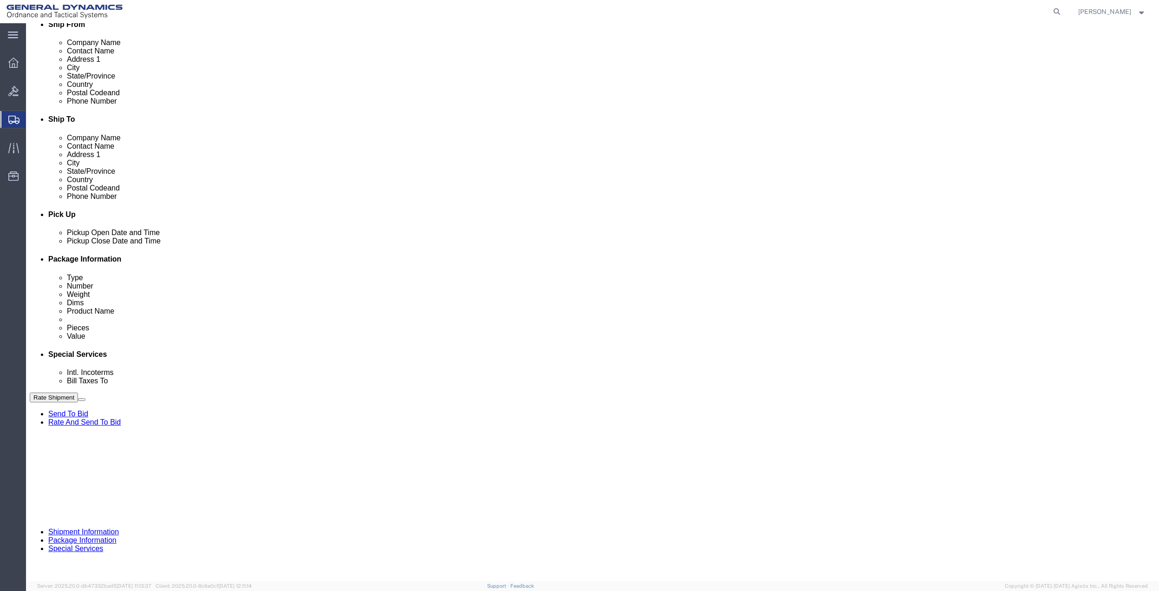
click select "Select Buyer Cost Center Department Operations Number Order Number Sales Person"
select select "DEPARTMENT"
click select "Select Buyer Cost Center Department Operations Number Order Number Sales Person"
click select "Select [GEOGRAPHIC_DATA] [GEOGRAPHIC_DATA] [GEOGRAPHIC_DATA] [GEOGRAPHIC_DATA] …"
select select "1763983"
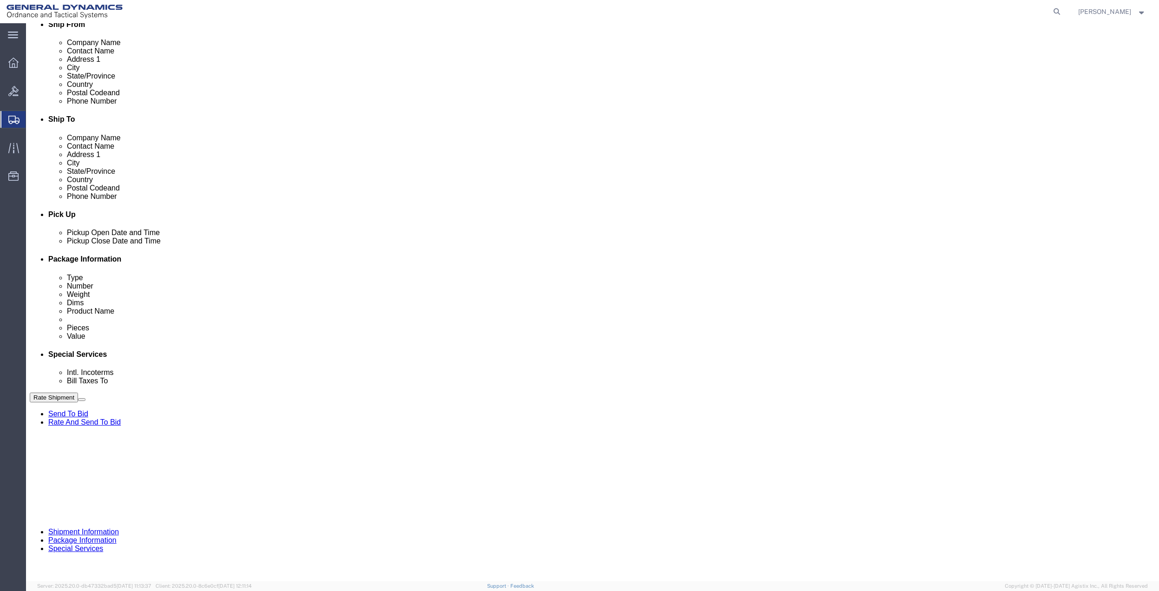
click select "Select [GEOGRAPHIC_DATA] [GEOGRAPHIC_DATA] [GEOGRAPHIC_DATA] [GEOGRAPHIC_DATA] …"
click select "Select 10AFM 10GAG 10GAH 10GFL 10GFO 10GIE 10GIS 30MABS St [PERSON_NAME] Program"
select select "214681"
click select "Select 10AFM 10GAG 10GAH 10GFL 10GFO 10GIE 10GIS 30MABS St [PERSON_NAME] Program"
click input "General Dynamics OTS % Data2Logistics"
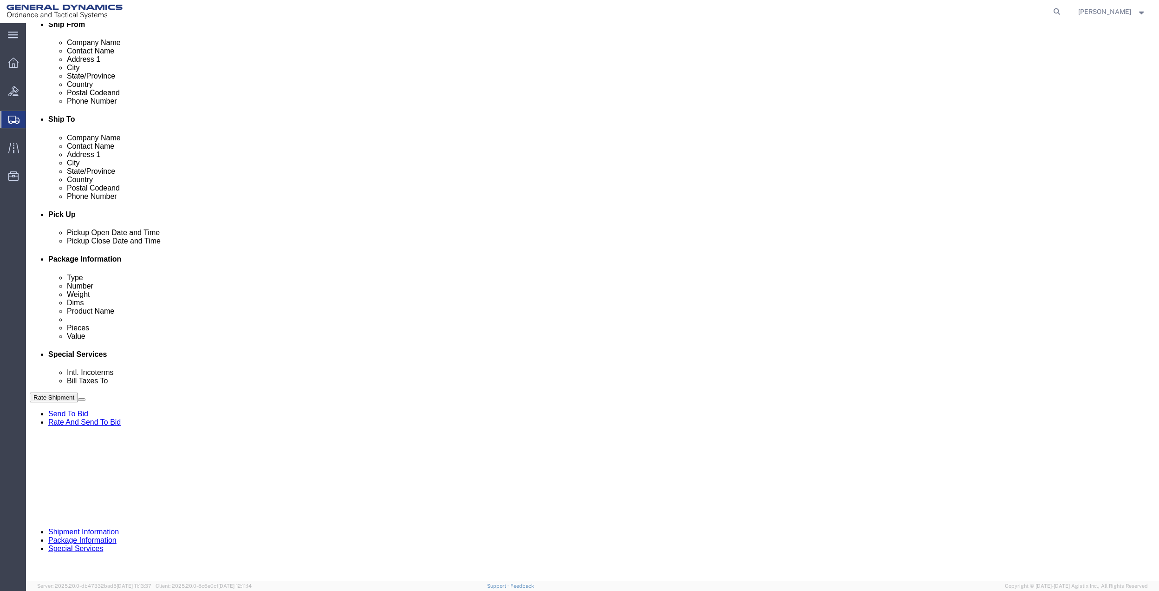
click input "General Dynamics OTS % Data2Logistics"
type input "GED"
click p "- GEDOTS %DATA 2 LOGISTICS - (GEDOTS %DATA 2 LOGISTICS) [GEOGRAPHIC_DATA][PERSO…"
type input "PO BOX 61050"
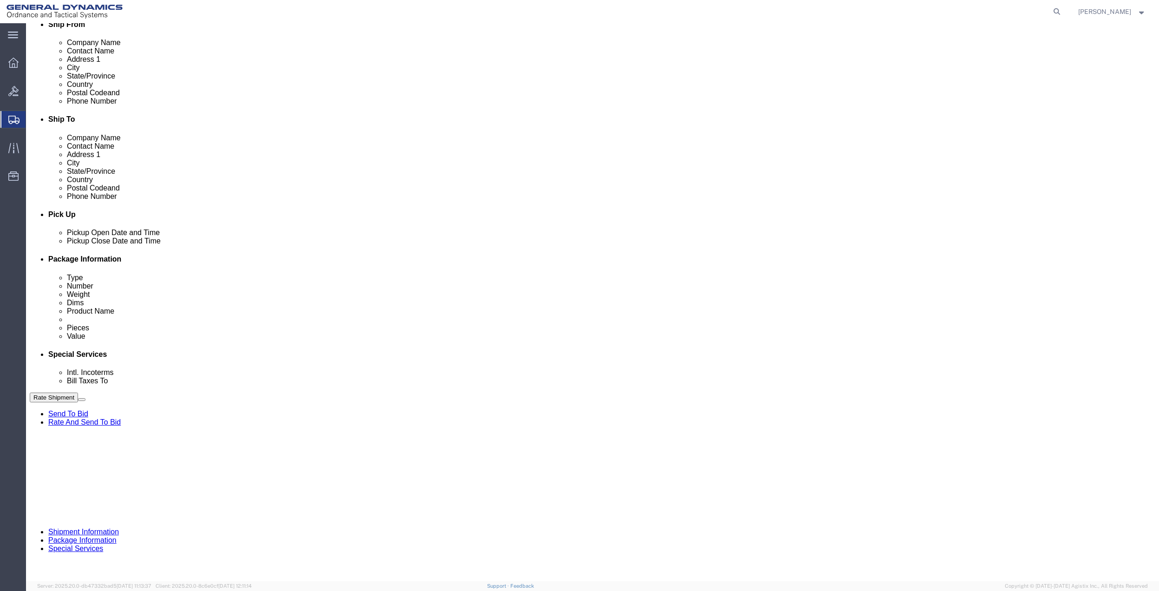
type input "GEDOTS %DATA 2 LOGISTICS"
type input "FORT [PERSON_NAME]"
type input "33906"
select select "FL"
type input "GEDOTS %DATA 2 LOGISTICS"
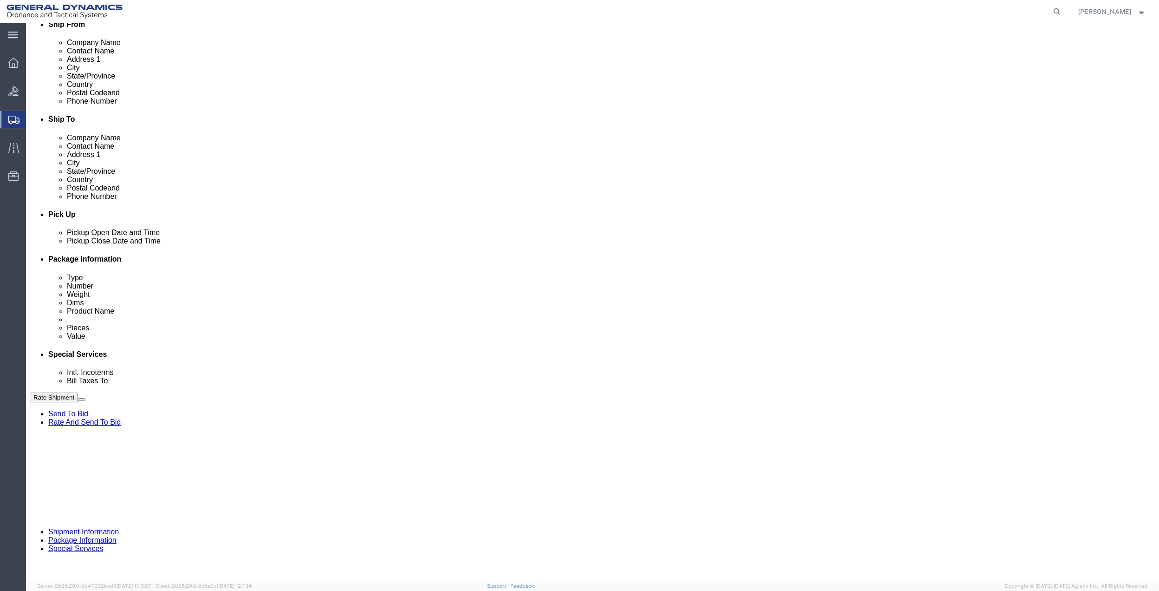
click button "Rate Shipment"
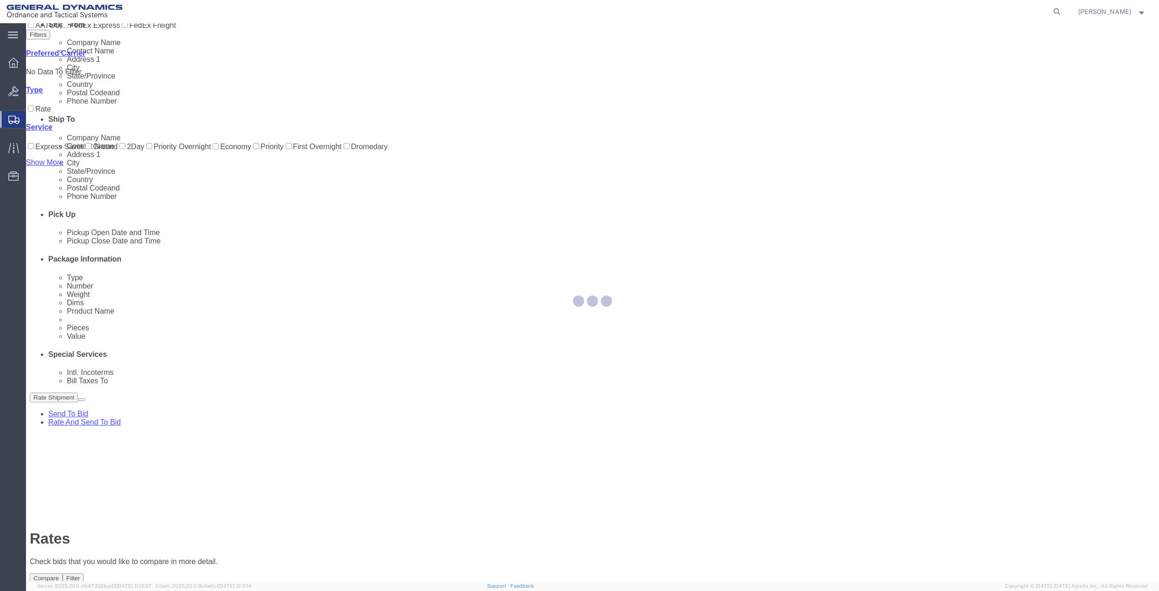
scroll to position [0, 0]
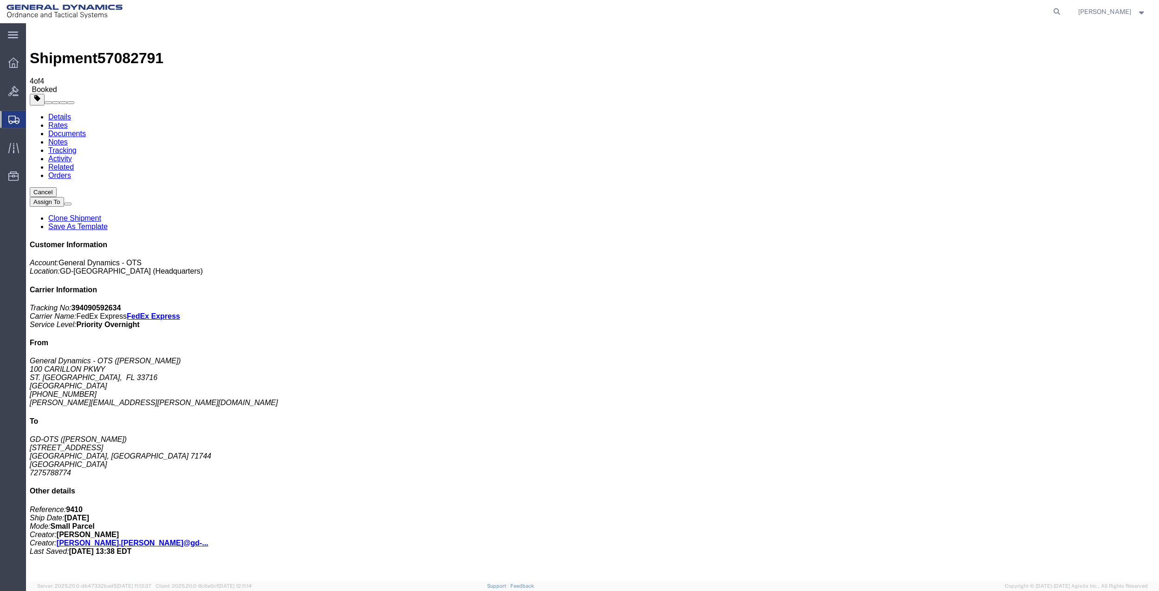
drag, startPoint x: 110, startPoint y: 184, endPoint x: 372, endPoint y: 197, distance: 262.3
click at [0, 0] on span "Create Shipment" at bounding box center [0, 0] width 0 height 0
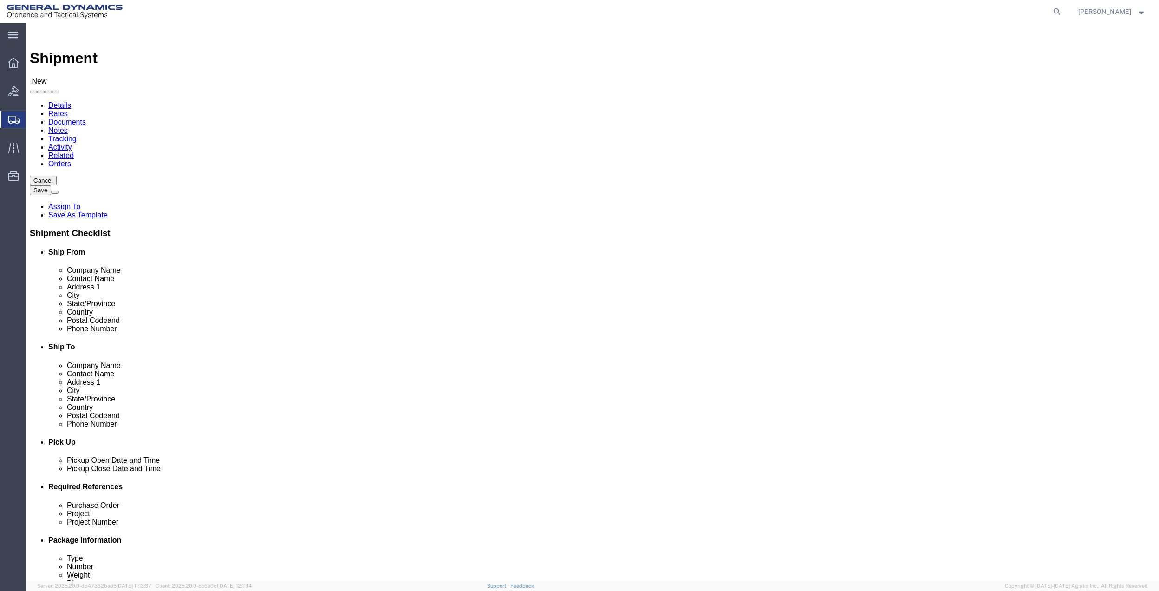
click icon
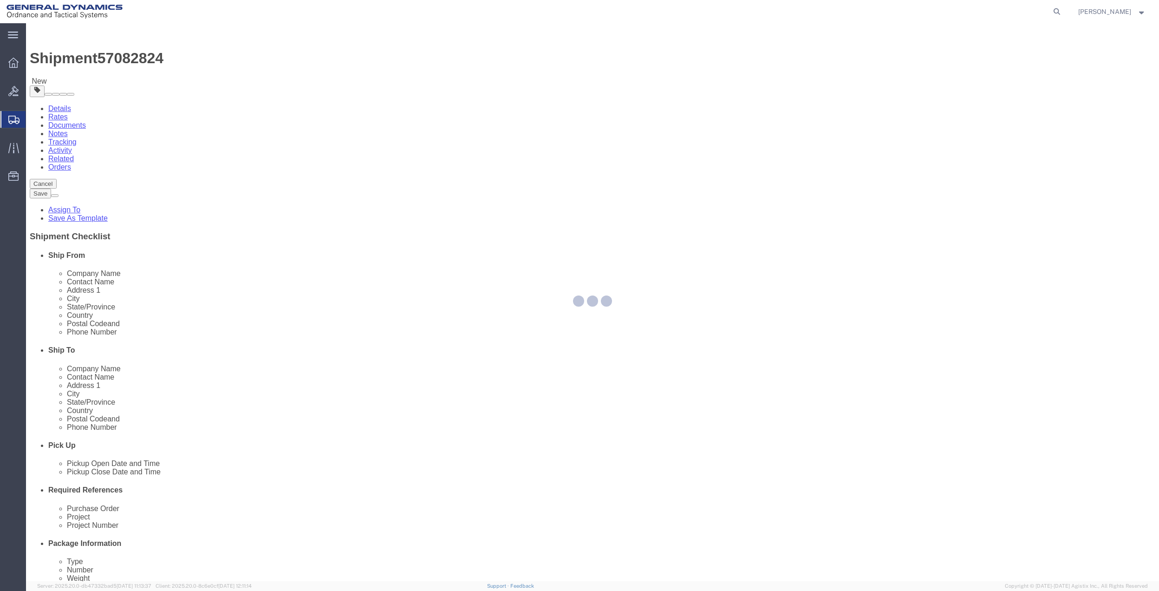
select select "CBOX"
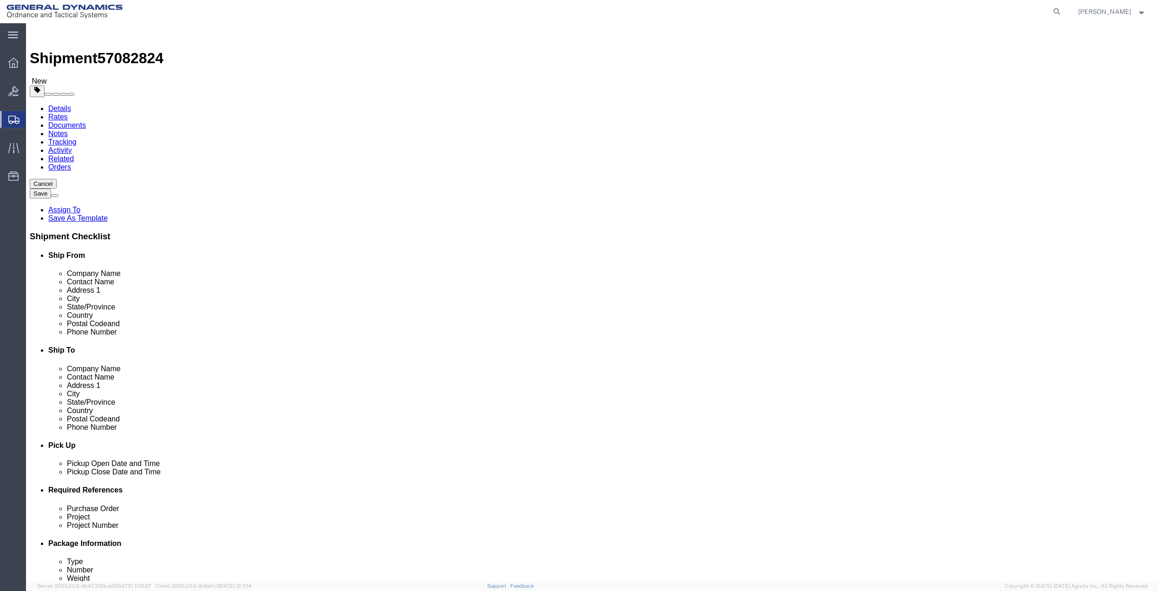
click input "text"
type input "8"
type input "10"
type input "7"
type input "3"
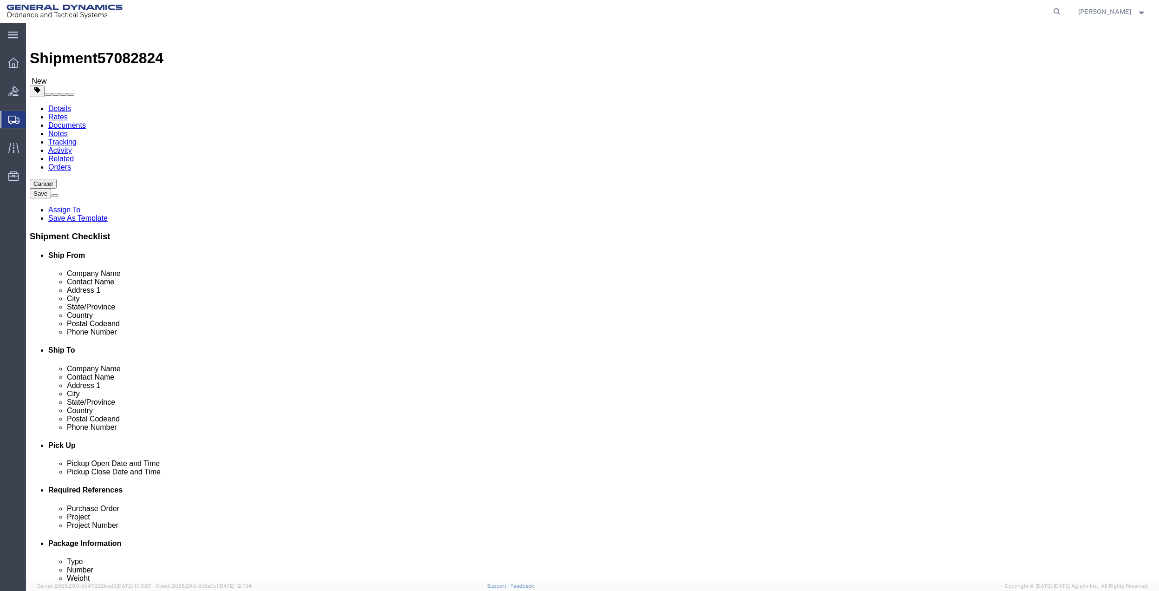
click div "x Package Type Select Bale(s) Basket(s) Bolt(s) Bottle(s) Buckets Bulk Bundle(s…"
click link "Add Content"
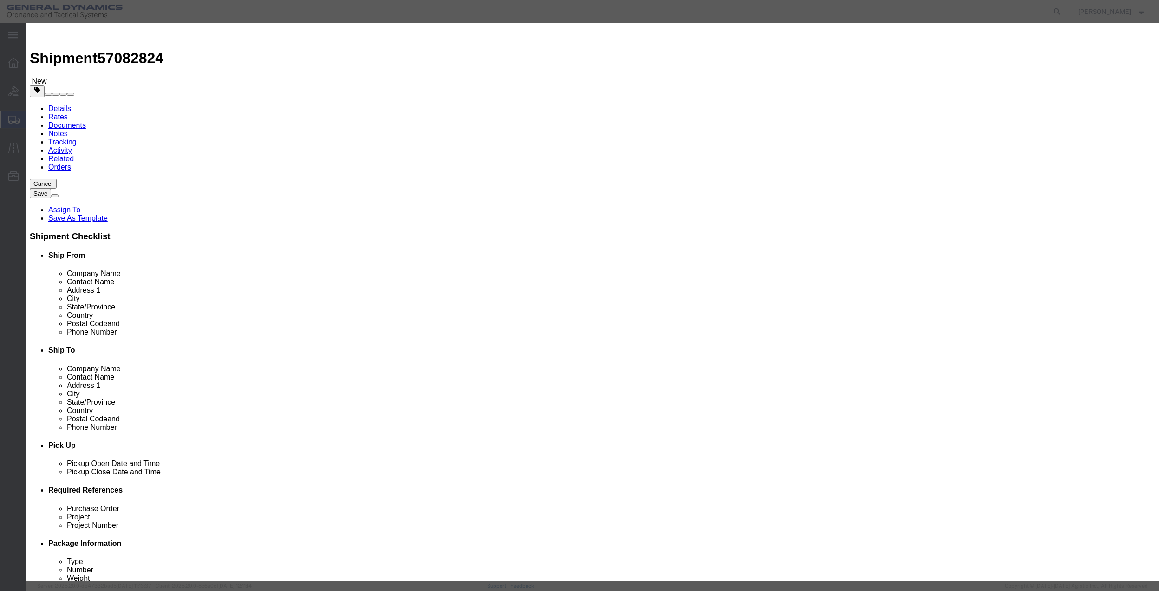
click input "text"
type input "misc"
type input "100"
click input "0"
type input "01"
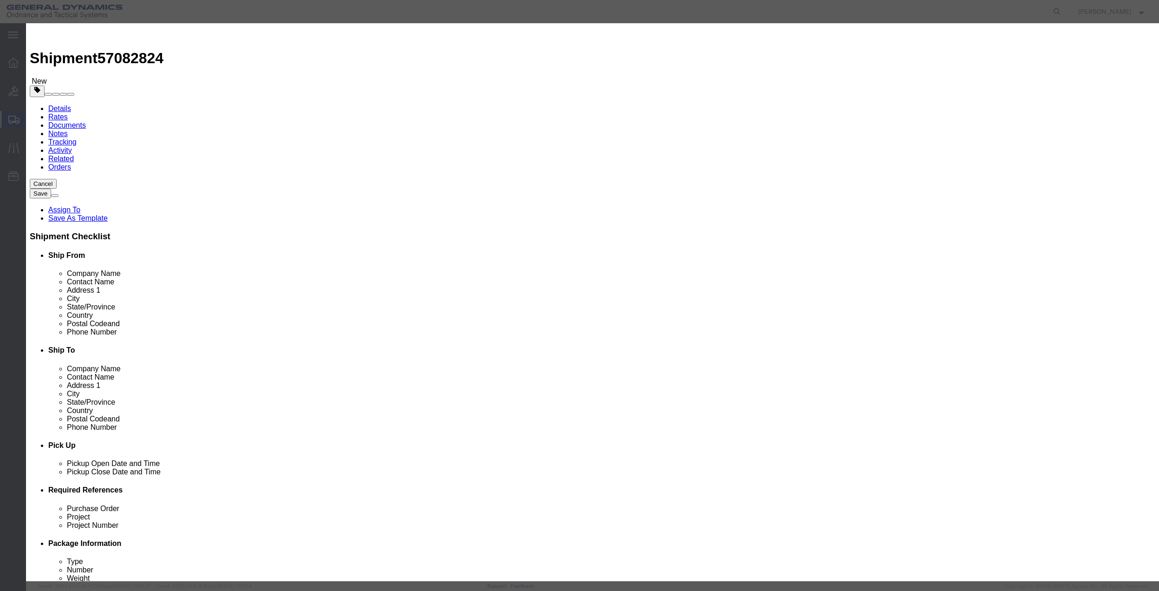
click select "Select 50 55 60 65 70 85 92.5 100 125 175 250 300 400"
select select "70"
click select "Select 50 55 60 65 70 85 92.5 100 125 175 250 300 400"
click button "Save & Close"
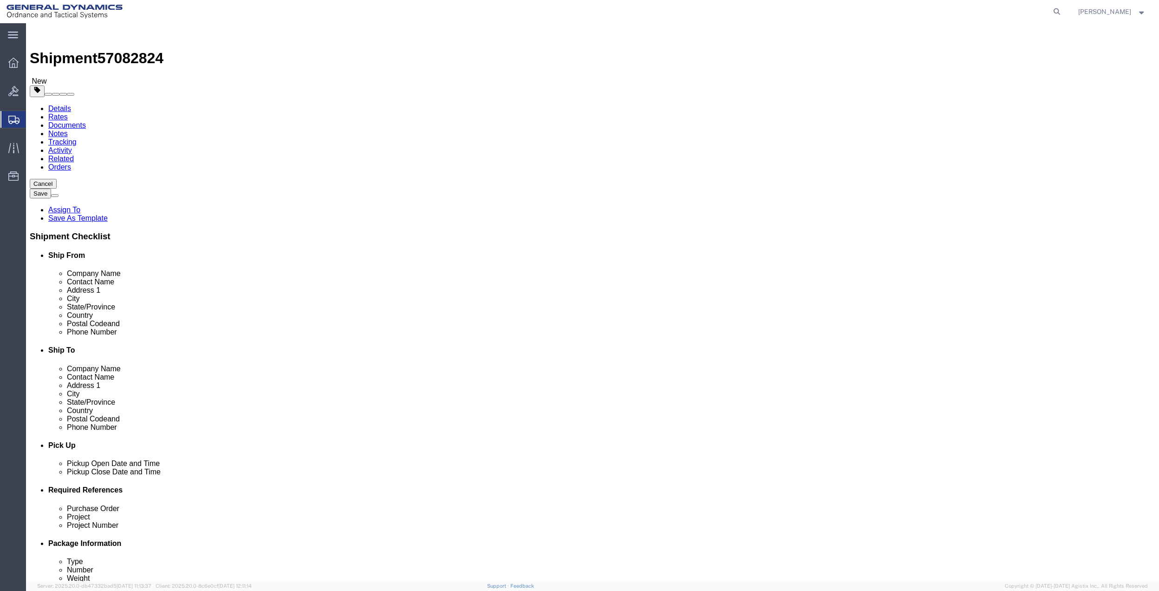
click icon
click input "text"
type input "[PERSON_NAME]"
click p "- General Dynamics - OTS - ([PERSON_NAME]) [STREET_ADDRESS] [GEOGRAPHIC_DATA], …"
select select "FL"
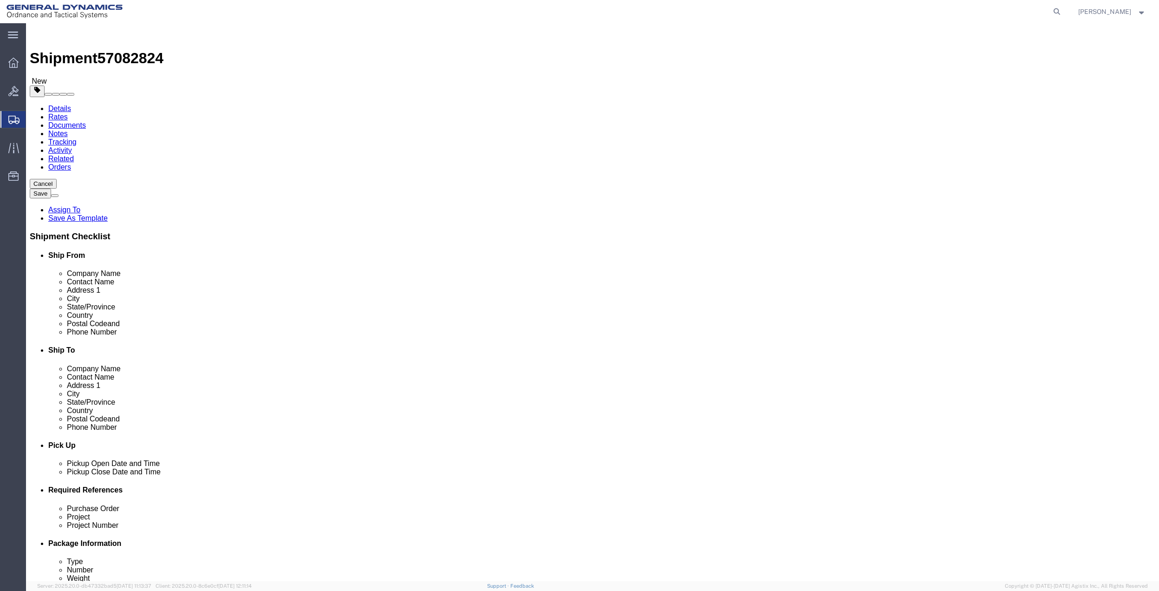
type input "[PERSON_NAME]"
click input "text"
type input "L"
click p "- General Dynamics - OTS - ([PERSON_NAME]) [STREET_ADDRESS][PERSON_NAME]"
click input "[PERSON_NAME]"
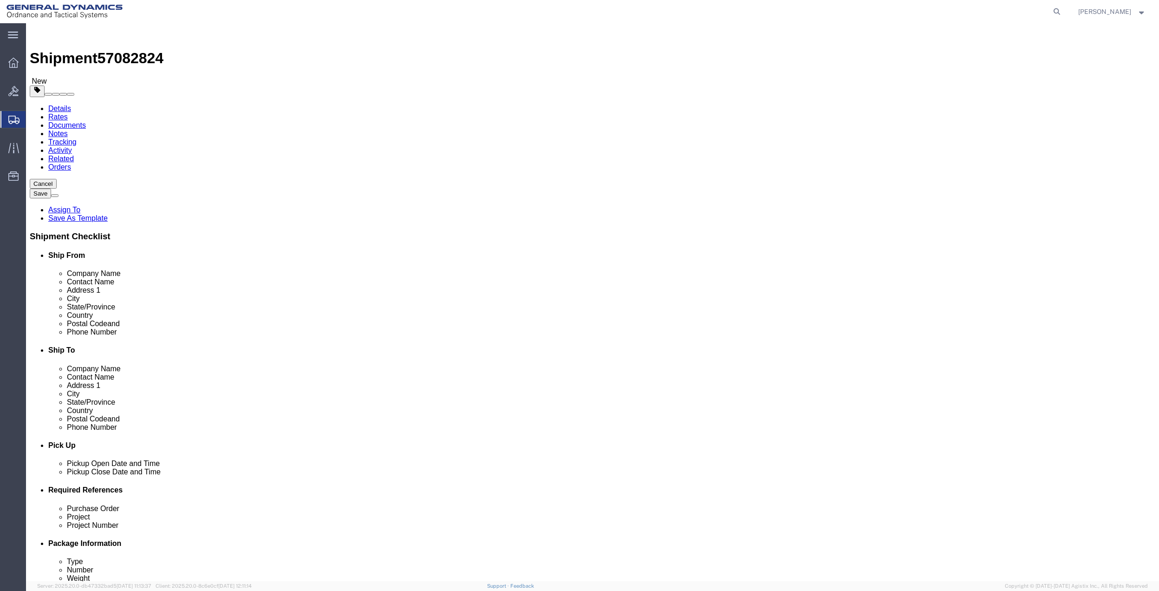
scroll to position [242, 0]
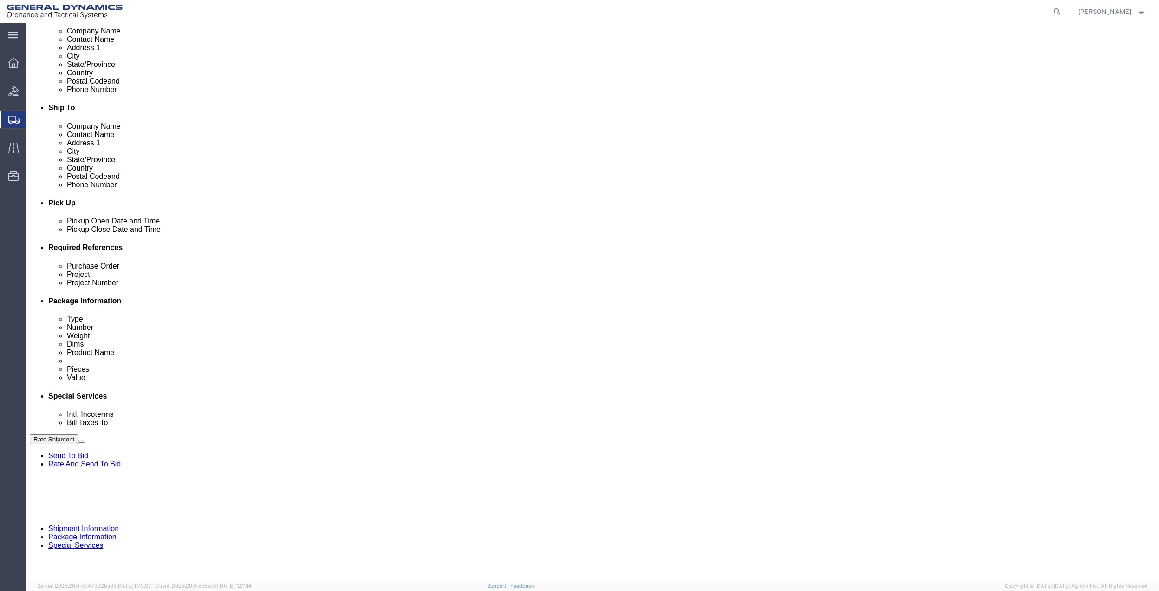
type input "[PERSON_NAME]"
click button "Add reference"
click input "text"
type input "9410"
click input "text"
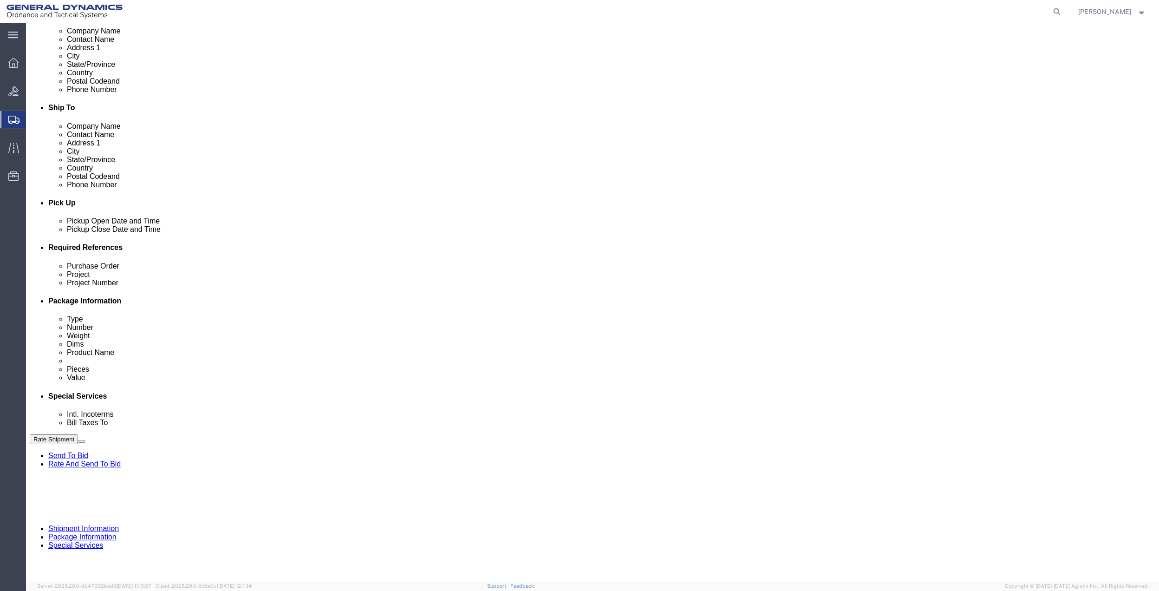
paste input "9410"
type input "9410"
click input "text"
paste input "9410"
type input "9410"
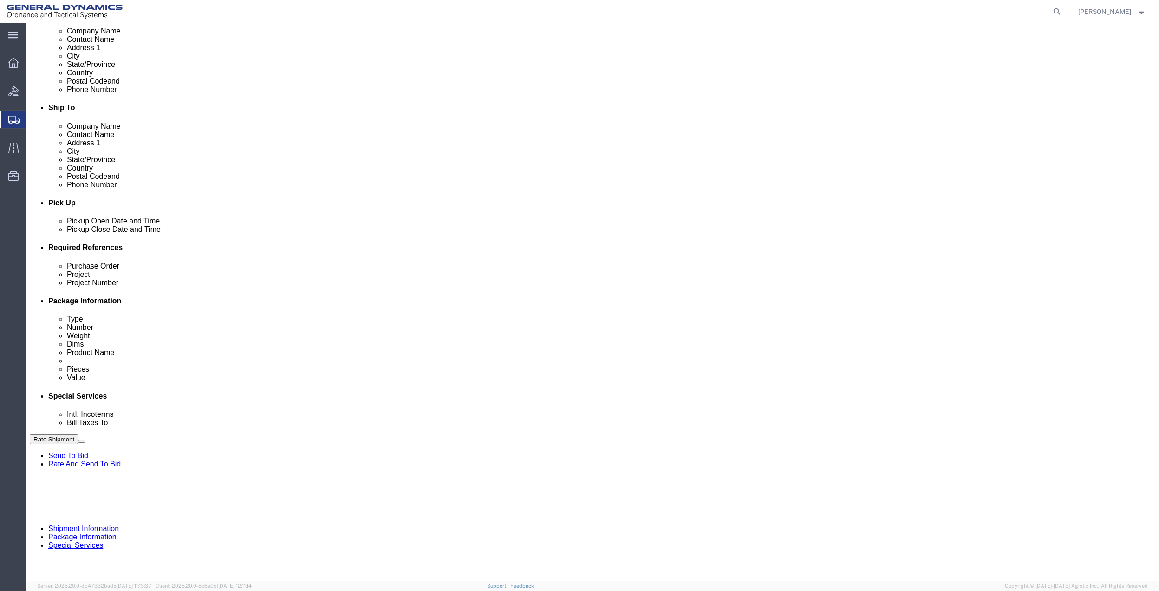
drag, startPoint x: 179, startPoint y: 343, endPoint x: 167, endPoint y: 346, distance: 11.9
click input "text"
paste input "9410"
type input "9410"
click select "Select Account Type Activity ID Airline Appointment Number ASN Batch Request # …"
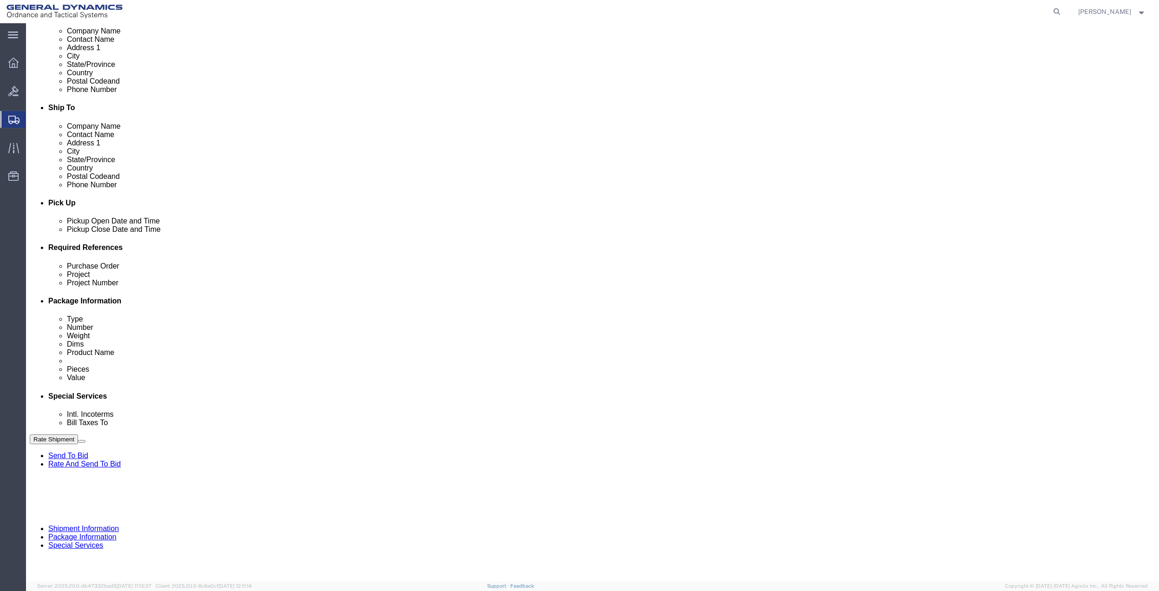
select select "DEPT"
click select "Select Account Type Activity ID Airline Appointment Number ASN Batch Request # …"
click link "Package Information"
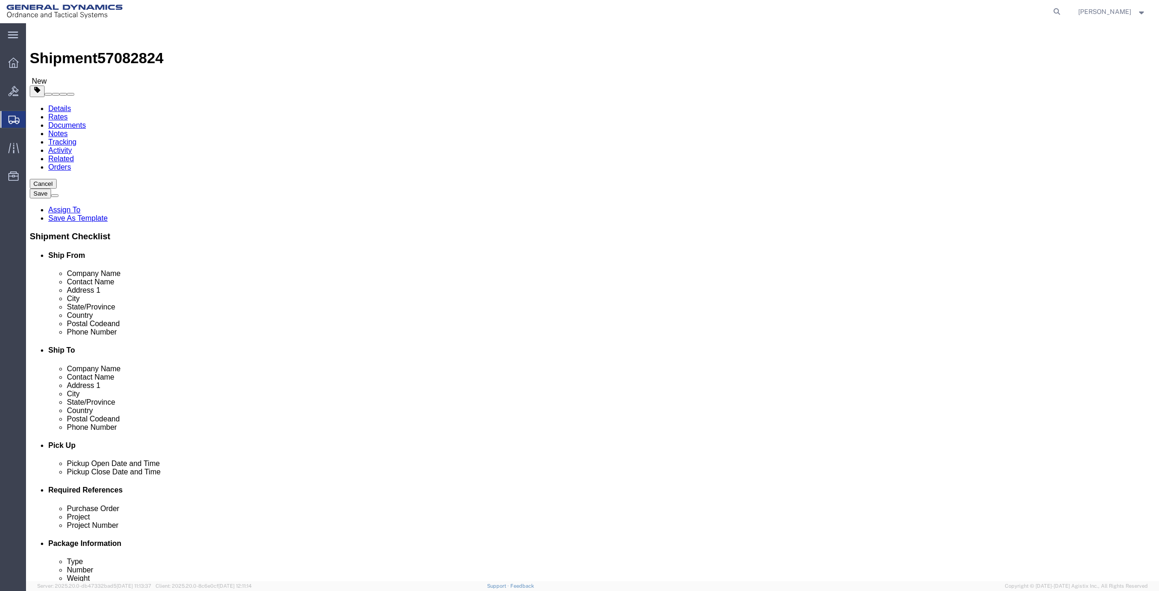
click link "Special Services"
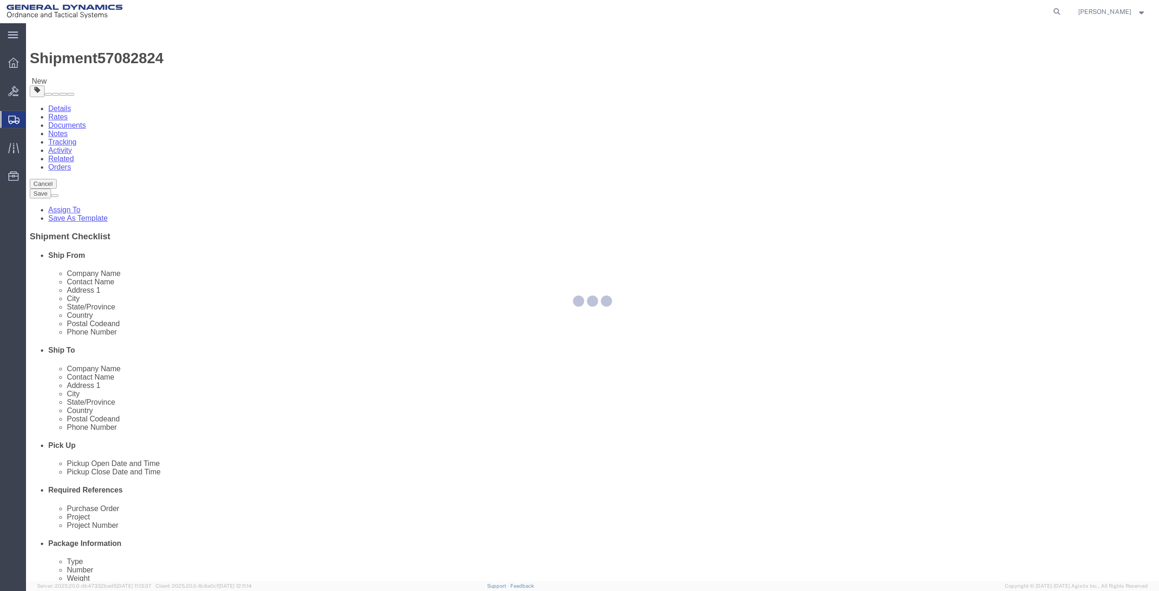
select select
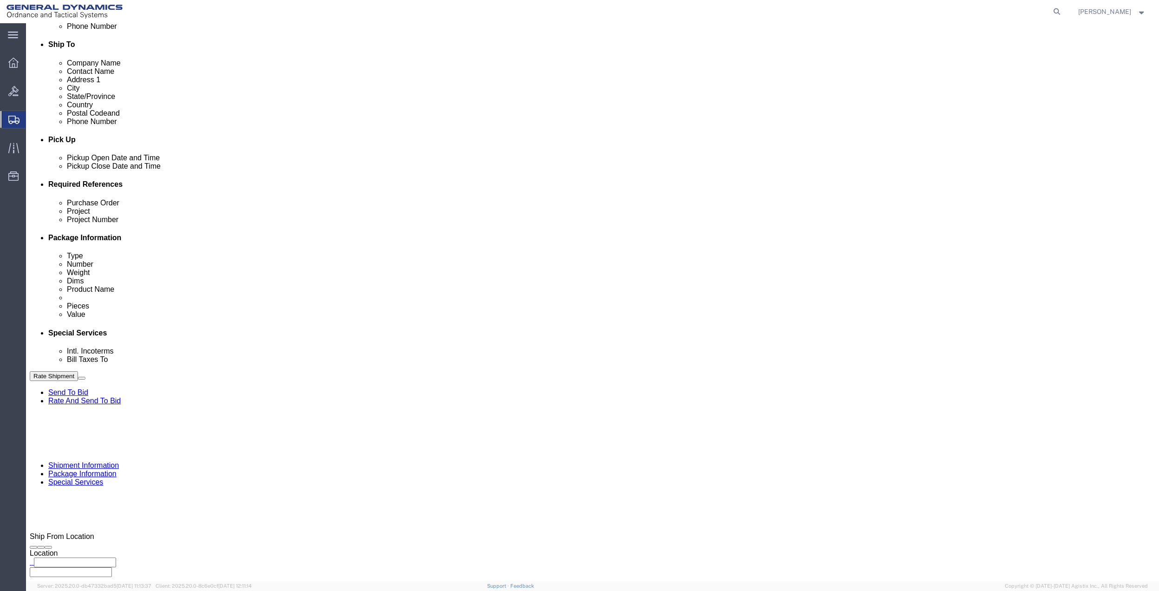
scroll to position [309, 0]
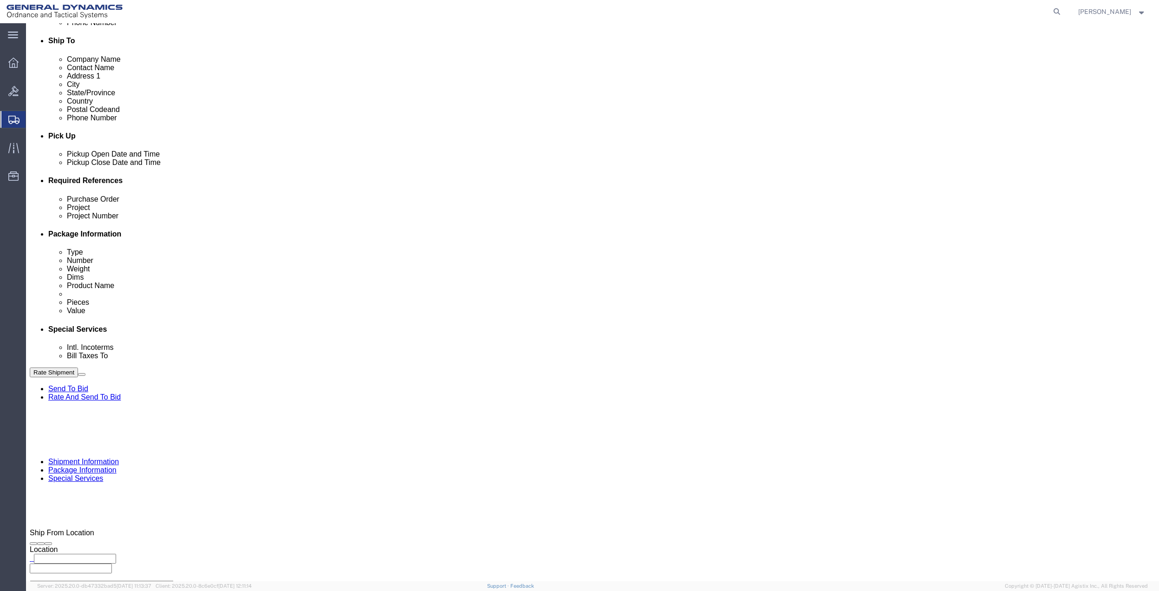
click select "Select Buyer Cost Center Department Operations Number Order Number Sales Person"
select select "DEPARTMENT"
click select "Select Buyer Cost Center Department Operations Number Order Number Sales Person"
click select "Select [GEOGRAPHIC_DATA] [GEOGRAPHIC_DATA] [GEOGRAPHIC_DATA] [GEOGRAPHIC_DATA] …"
select select "1763983"
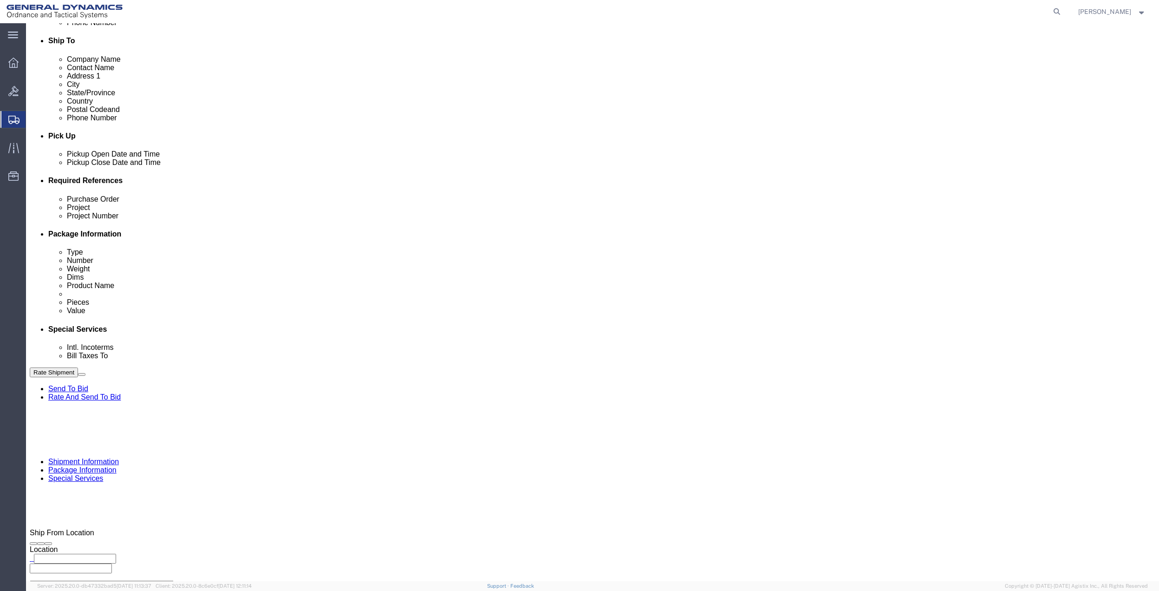
click select "Select [GEOGRAPHIC_DATA] [GEOGRAPHIC_DATA] [GEOGRAPHIC_DATA] [GEOGRAPHIC_DATA] …"
click select "Select 10AFM 10GAG 10GAH 10GFL 10GFO 10GIE 10GIS 30MABS St [PERSON_NAME] Program"
select select "214681"
click select "Select 10AFM 10GAG 10GAH 10GFL 10GFO 10GIE 10GIS 30MABS St [PERSON_NAME] Program"
click input "General Dynamics OTS % Data2Logistics"
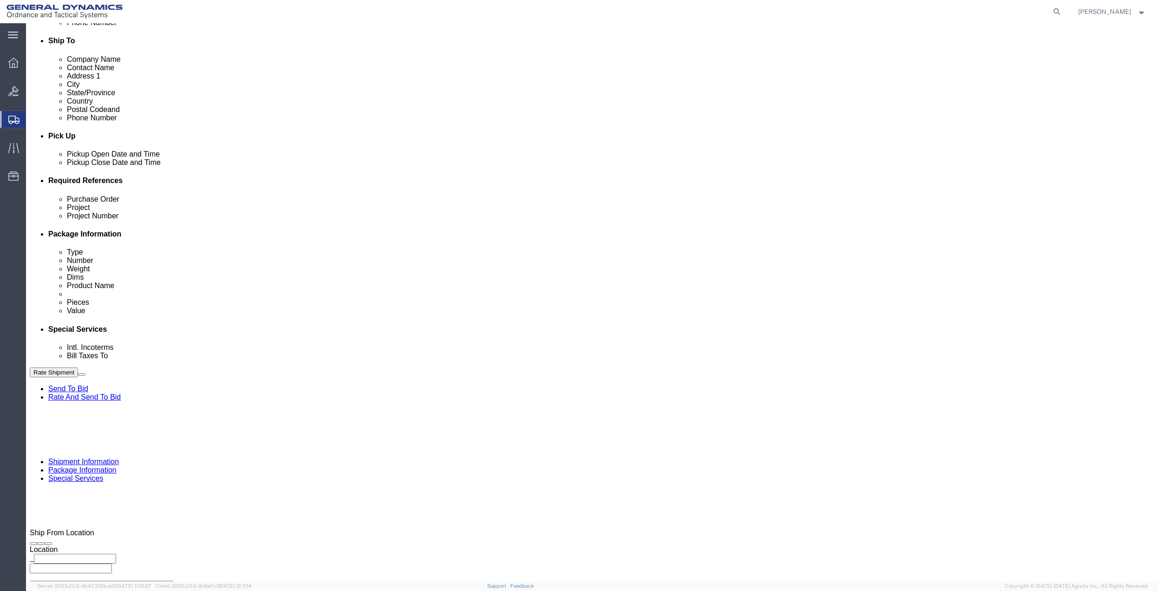
click input "General Dynamics OTS % Data2Logistics"
click p "- GEDOTS %DATA 2 LOGISTICS - (GEDOTS %DATA 2 LOGISTICS) [GEOGRAPHIC_DATA][PERSO…"
type input "GEDOTS %DATA 2 LOGISTICS"
type input "PO BOX 61050"
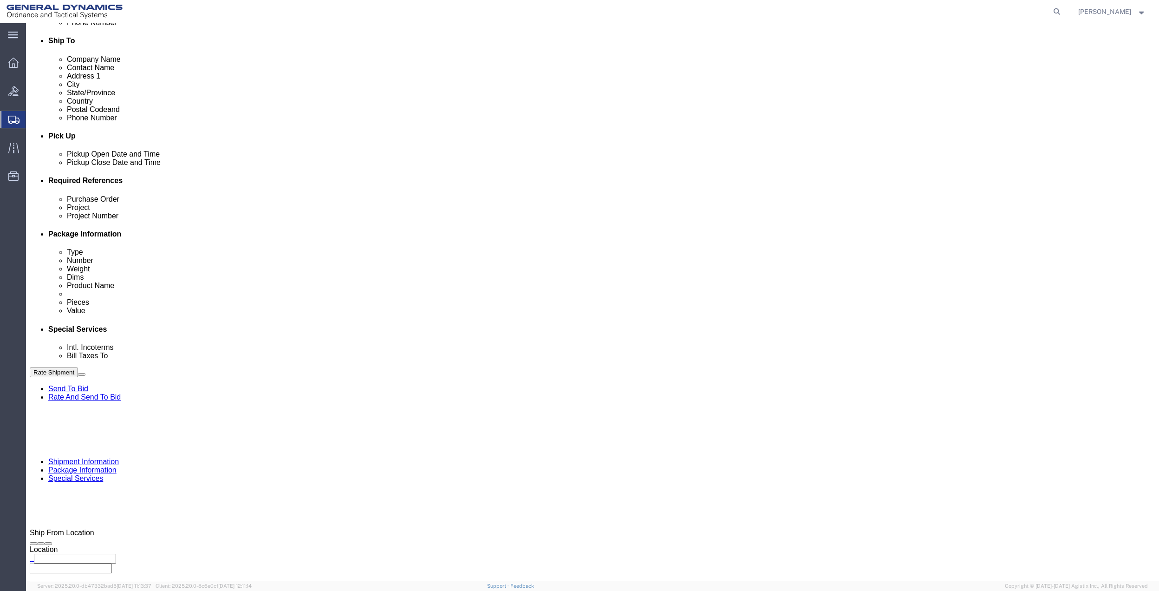
type input "GEDOTS %DATA 2 LOGISTICS"
type input "FORT [PERSON_NAME]"
type input "33906"
select select "FL"
type input "GEDOTS %DATA 2 LOGISTICS"
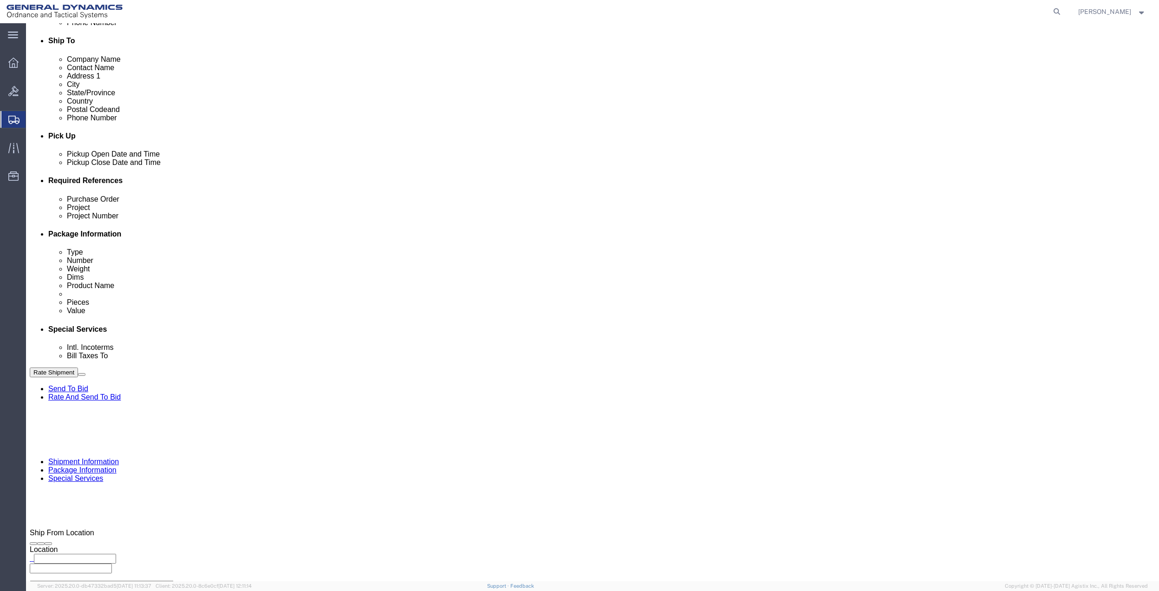
click button "Rate Shipment"
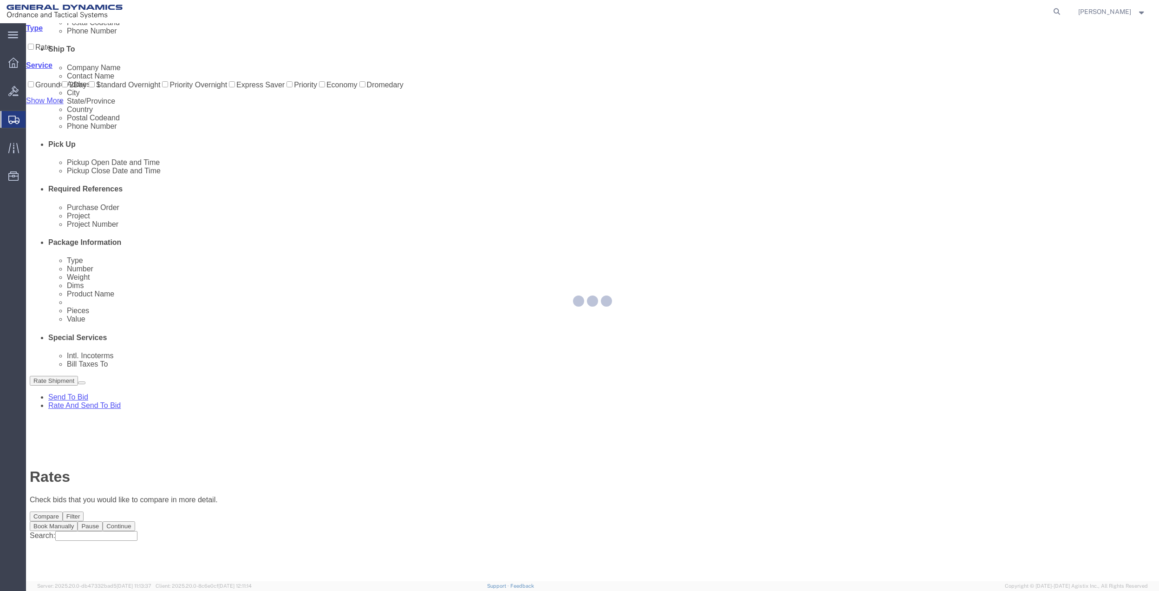
scroll to position [0, 0]
